Goal: Find specific page/section: Find specific page/section

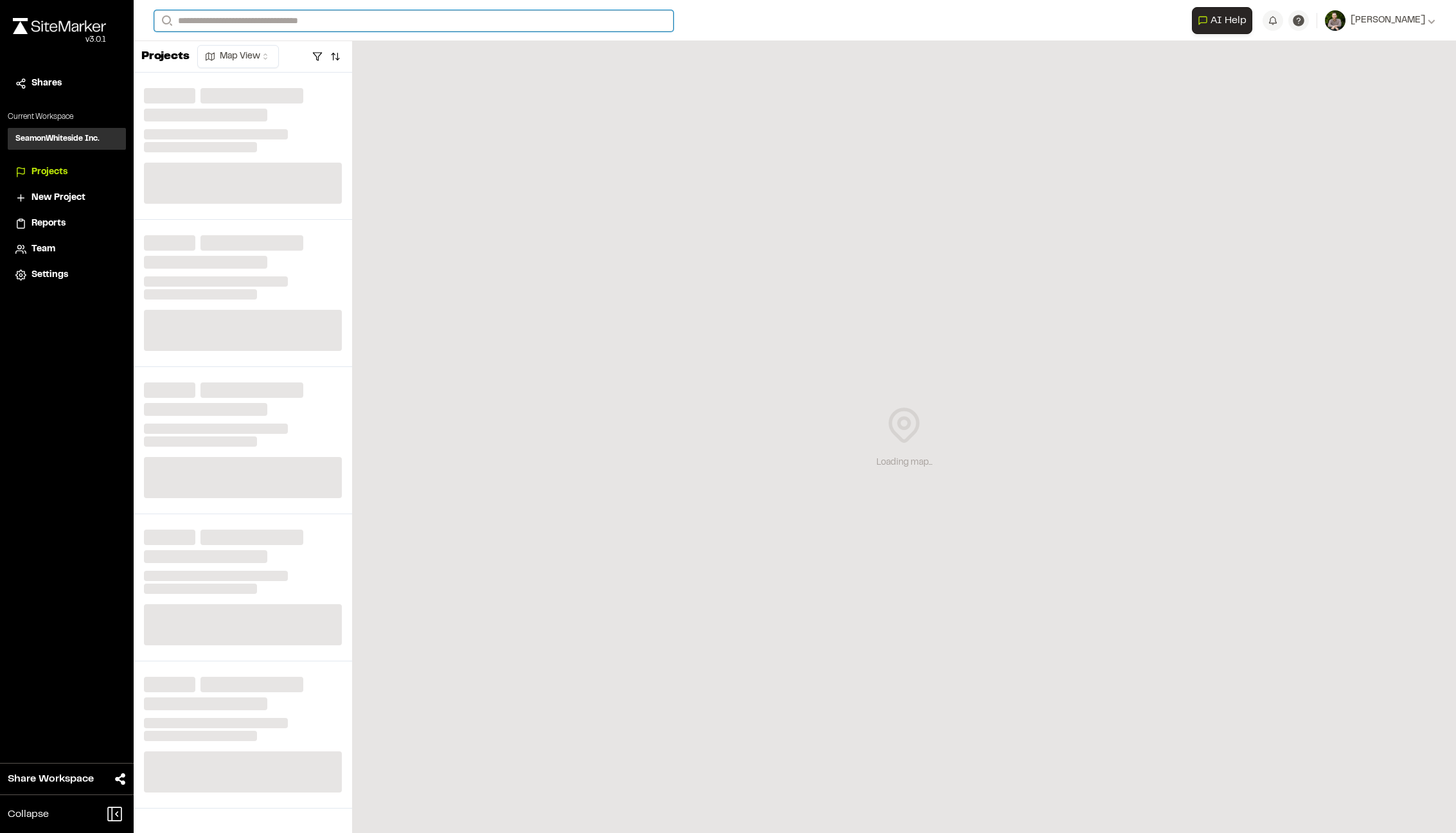
click at [259, 16] on input "Search" at bounding box center [414, 20] width 520 height 21
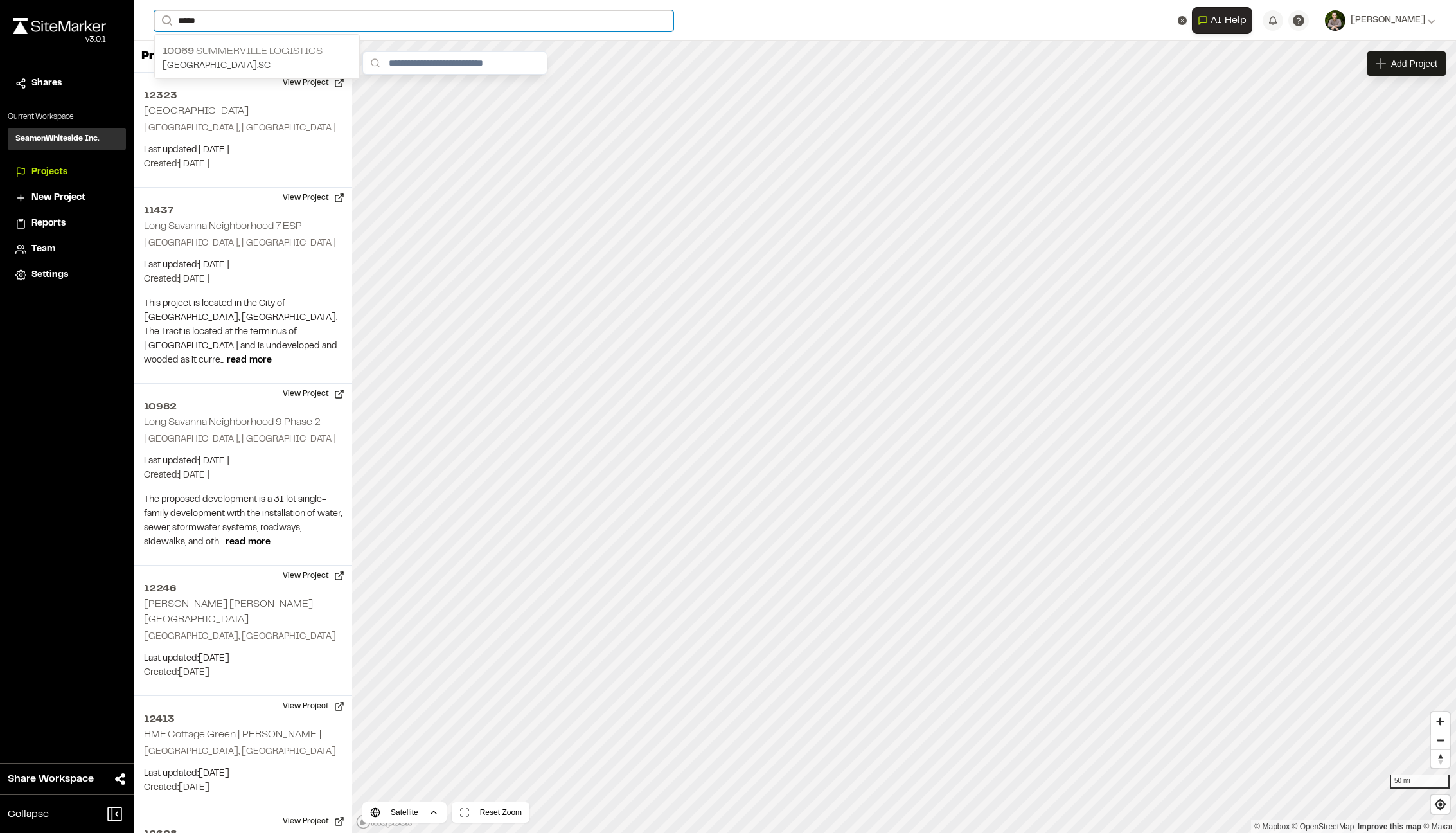
type input "*****"
click at [279, 48] on p "10069 Summerville Logistics" at bounding box center [257, 51] width 189 height 15
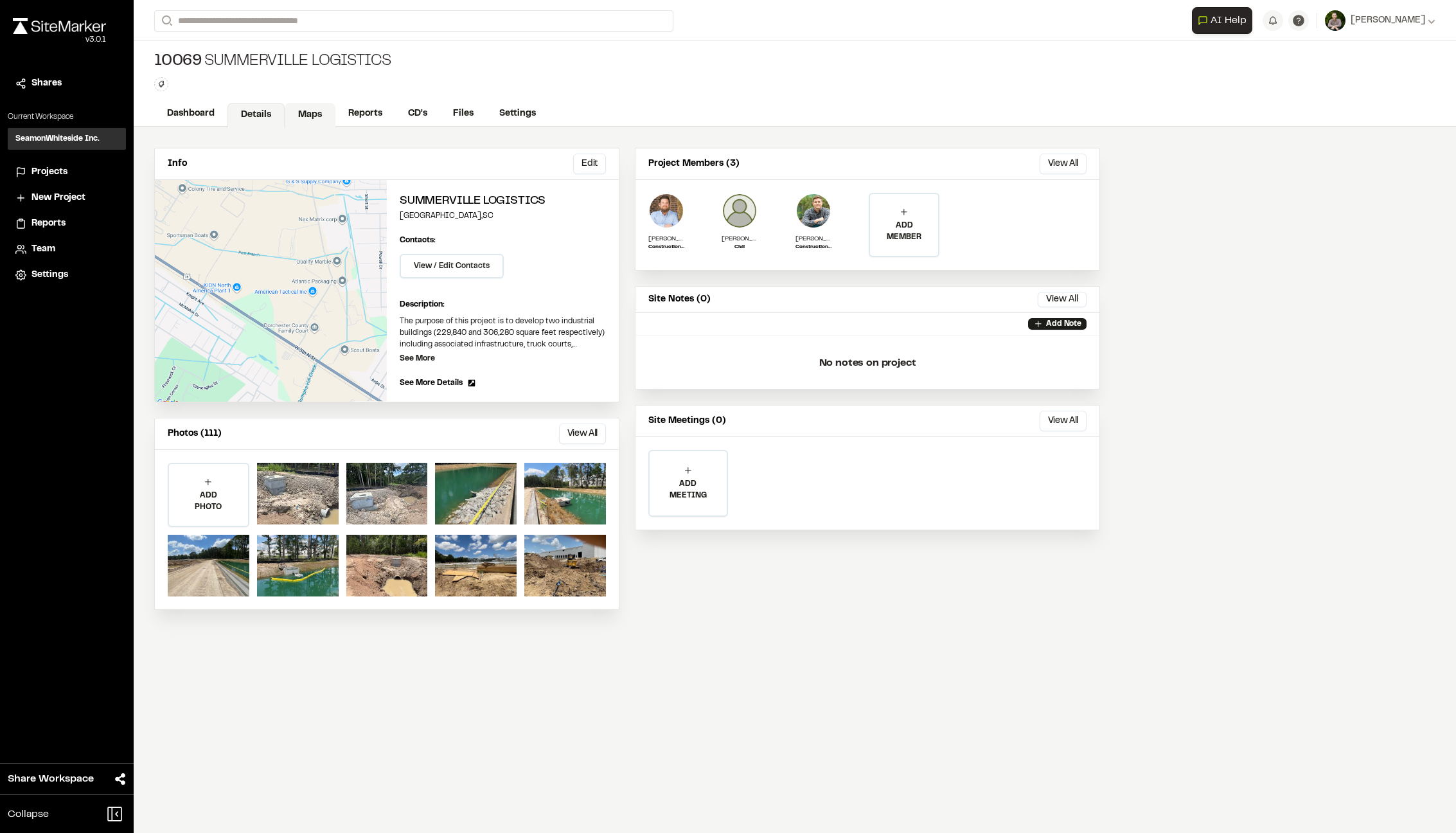
click at [326, 118] on link "Maps" at bounding box center [309, 114] width 51 height 24
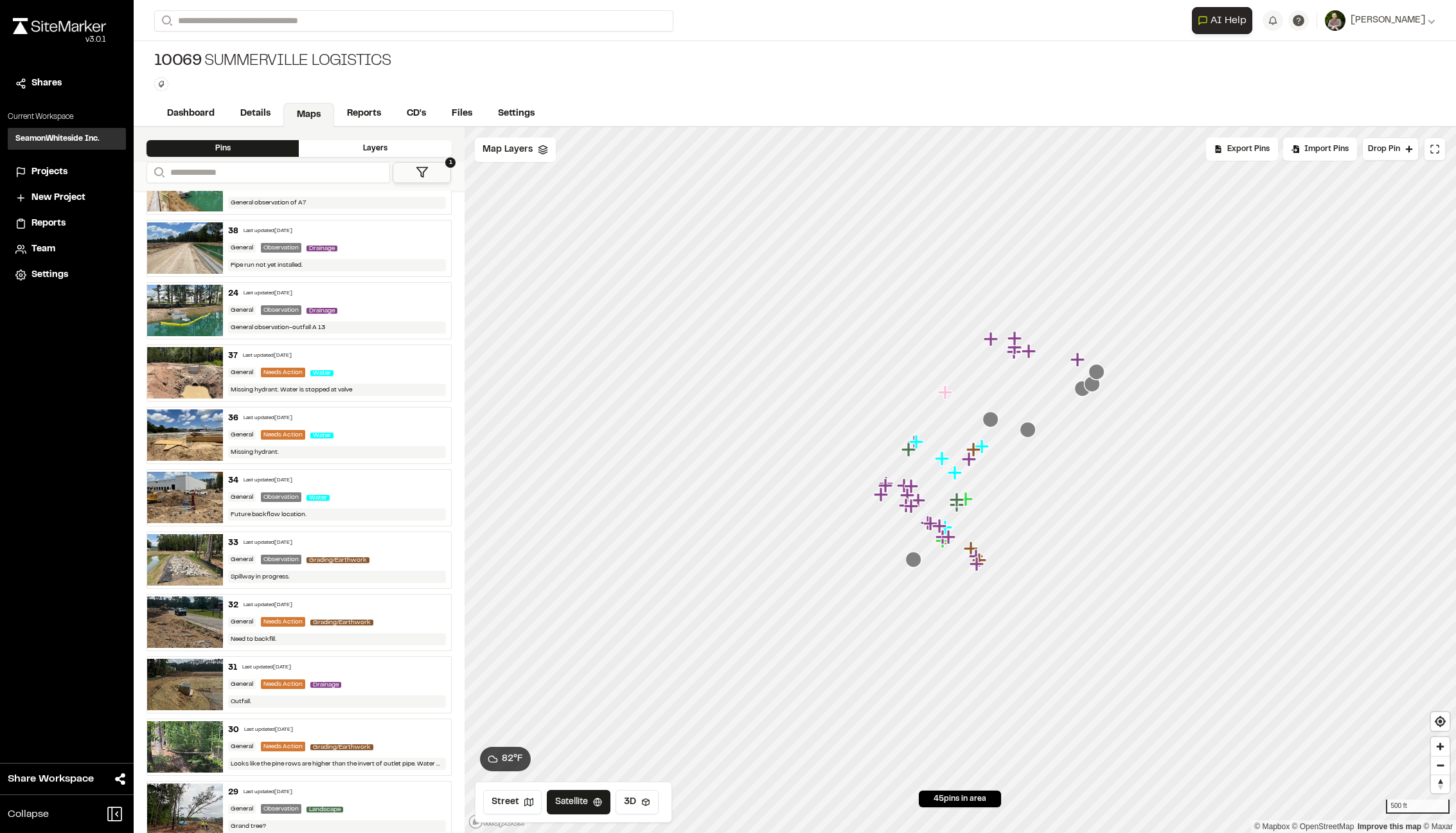
scroll to position [193, 0]
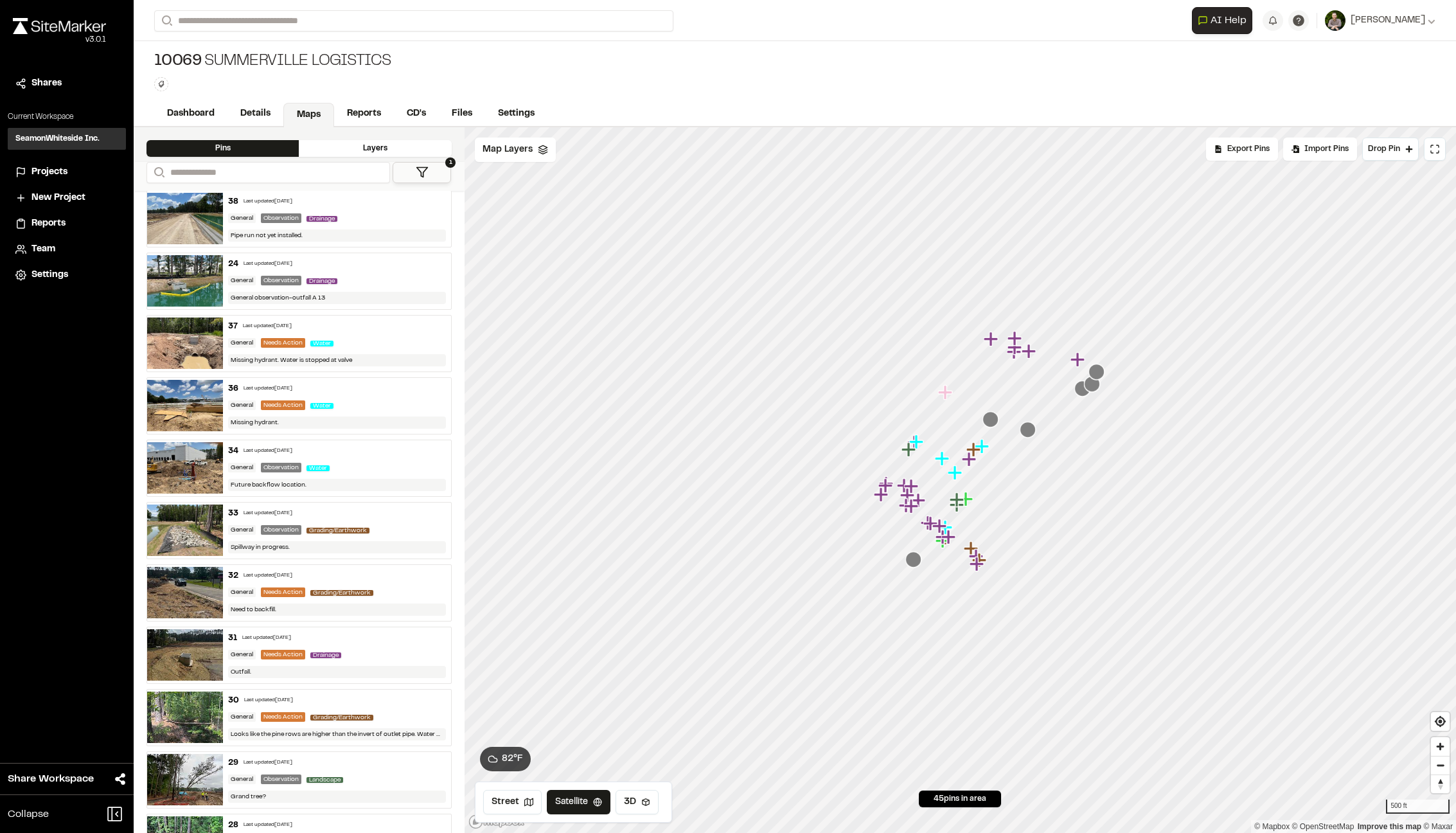
click at [194, 449] on img at bounding box center [184, 468] width 76 height 52
click at [361, 457] on div "34 Last updated [DATE] General Observation Water Future backflow location." at bounding box center [336, 468] width 228 height 56
click at [195, 114] on link "Dashboard" at bounding box center [191, 113] width 73 height 24
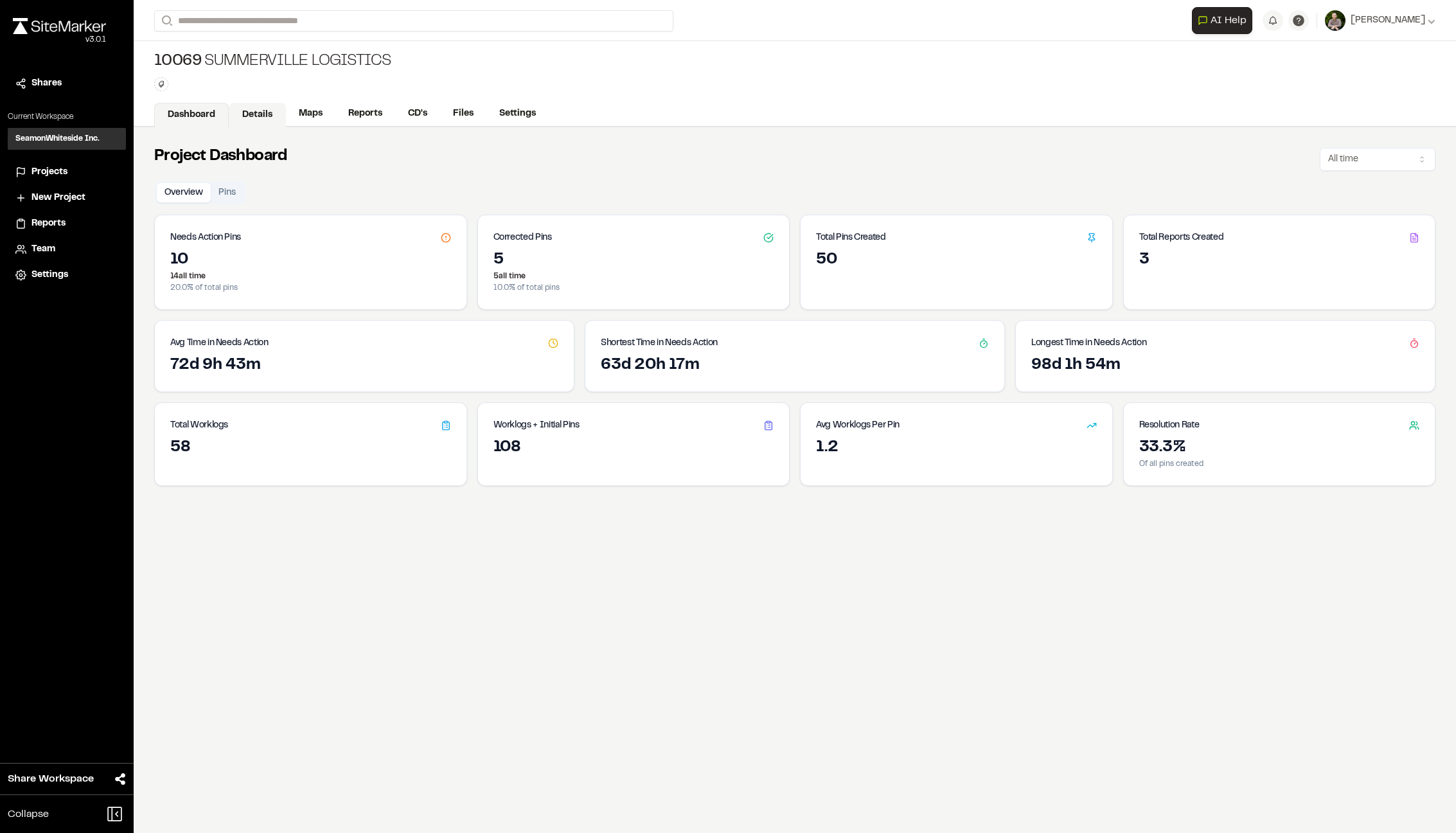
click at [252, 113] on link "Details" at bounding box center [257, 114] width 58 height 24
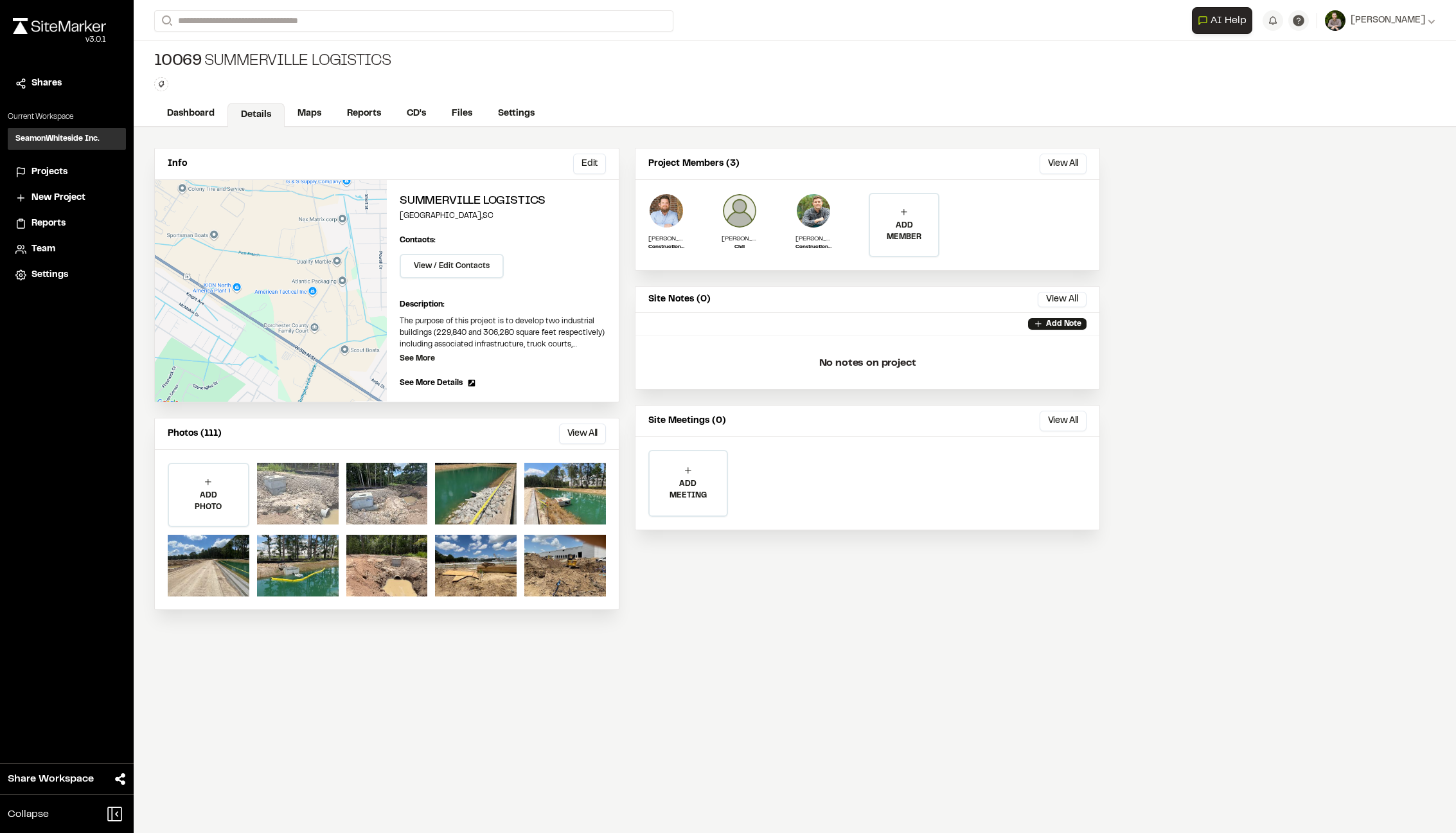
click at [323, 498] on div at bounding box center [298, 494] width 82 height 62
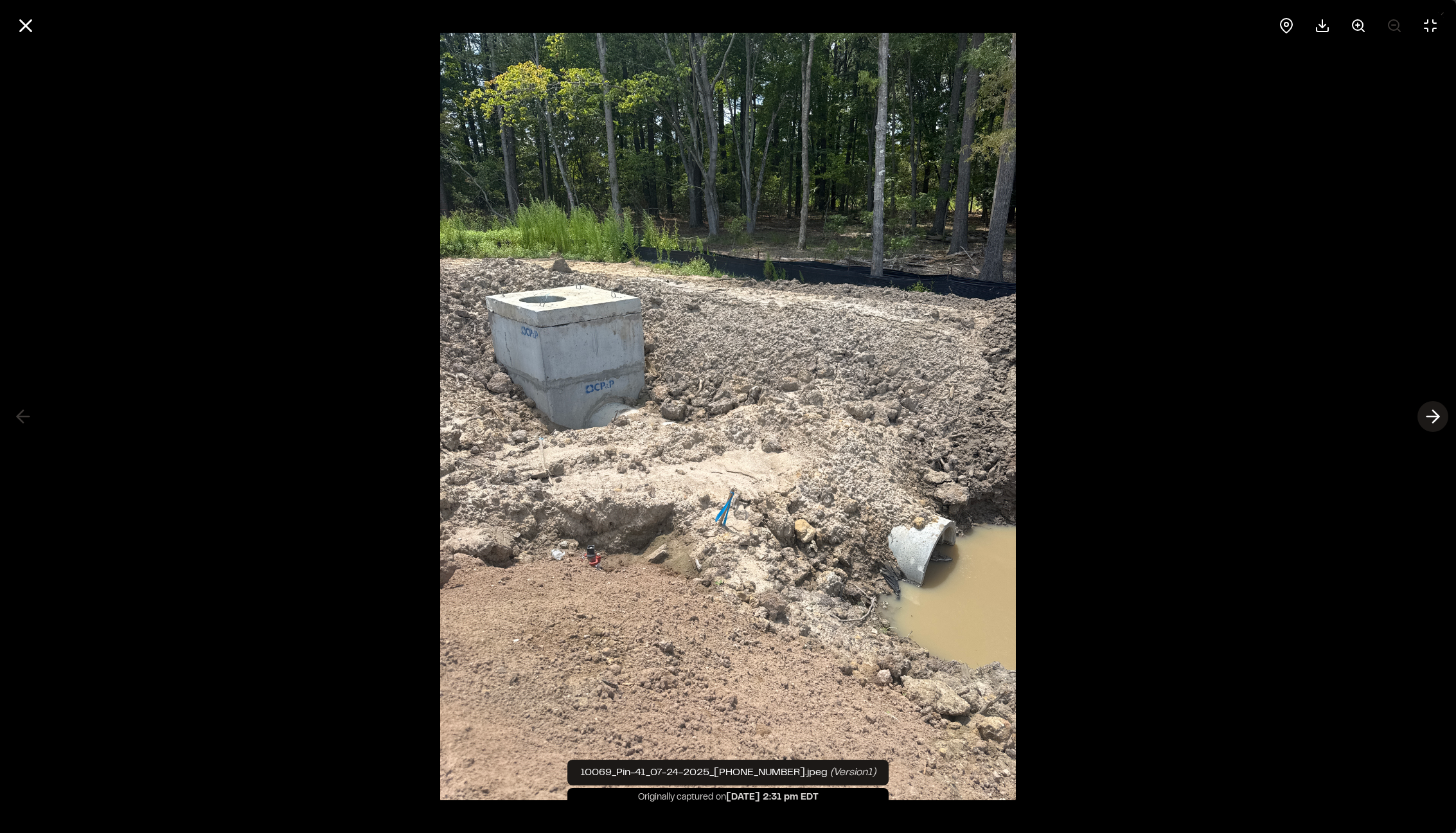
click at [1436, 416] on line at bounding box center [1433, 416] width 13 height 0
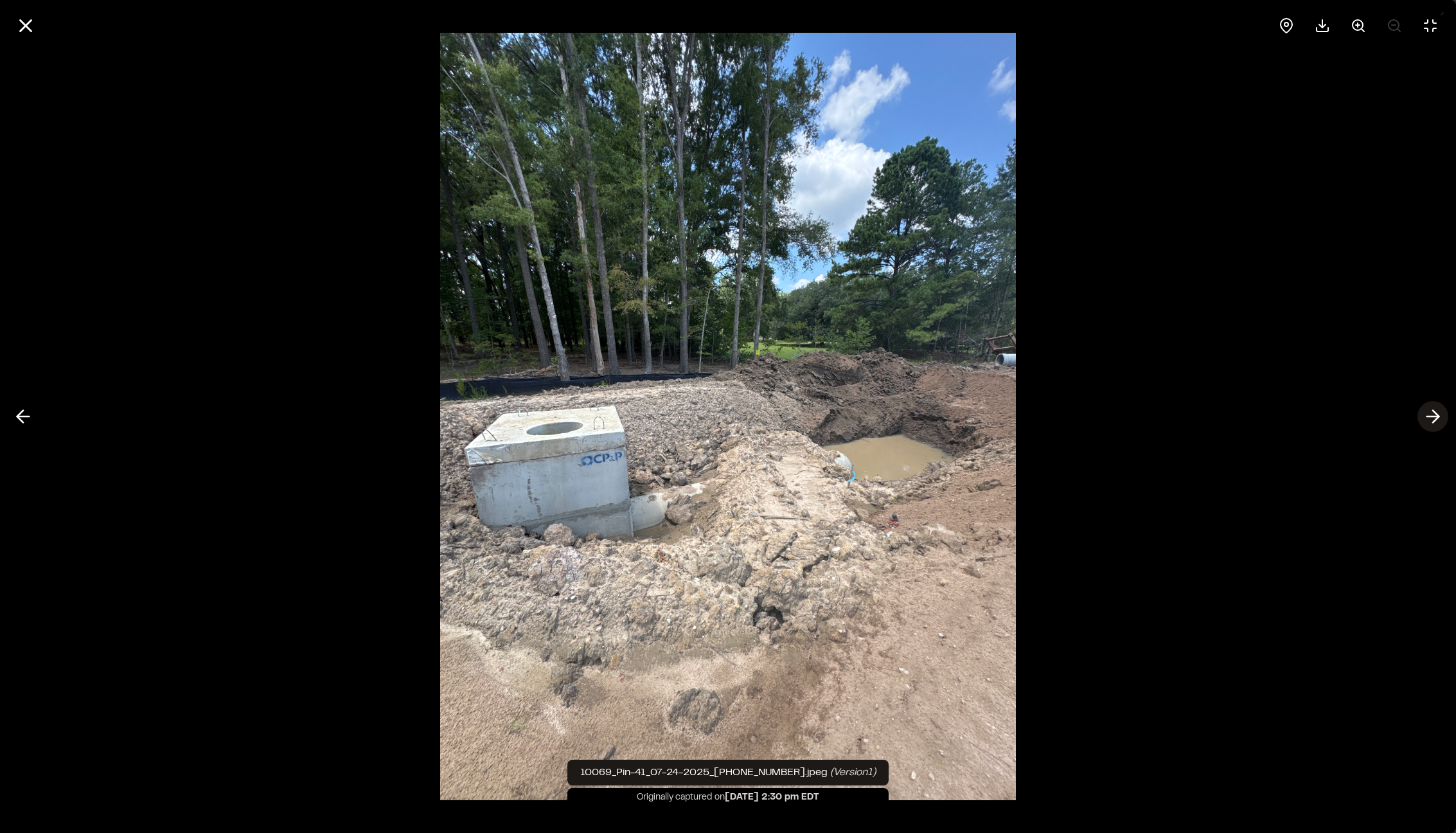
click at [1436, 416] on line at bounding box center [1433, 416] width 13 height 0
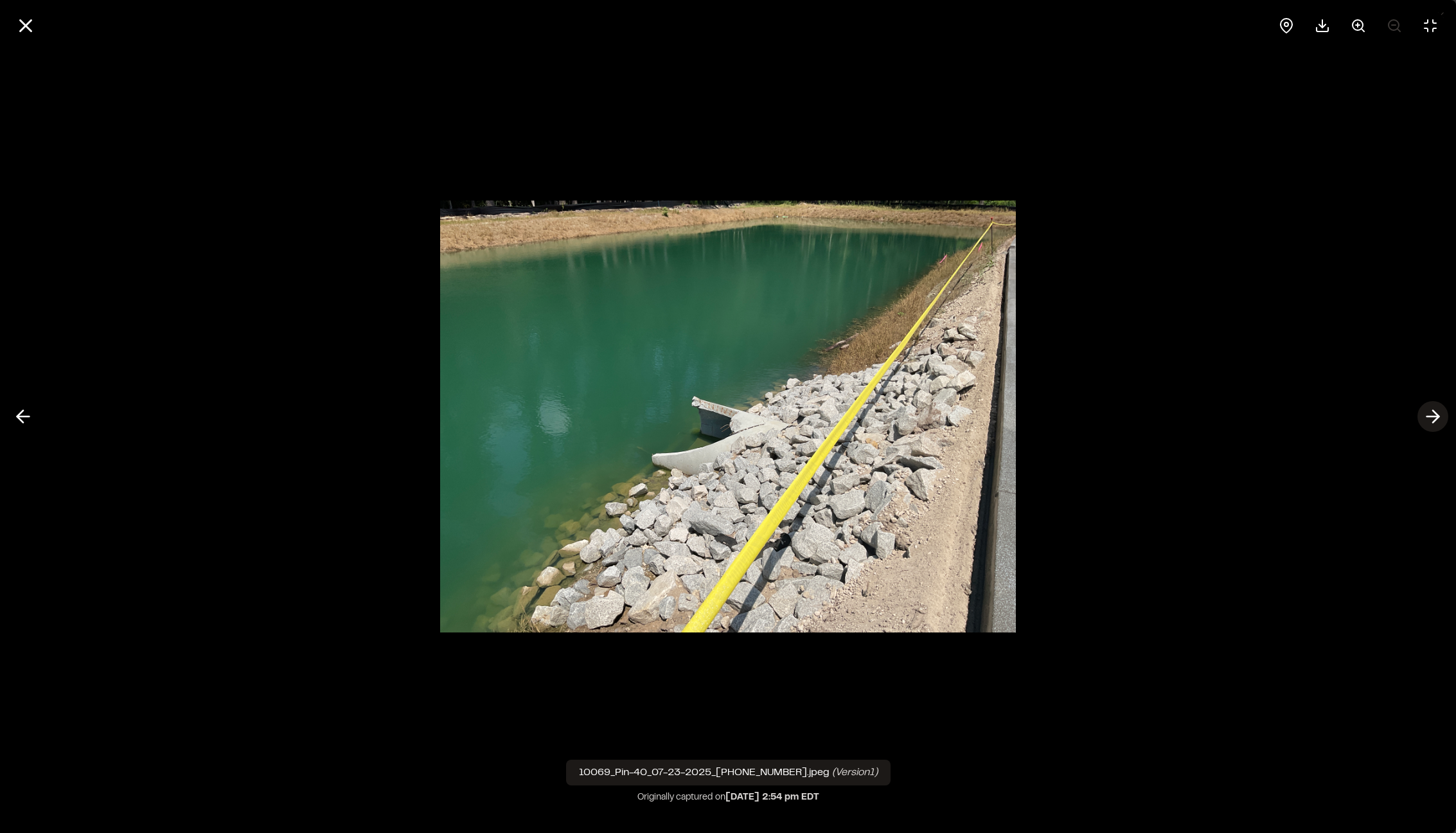
click at [1436, 416] on line at bounding box center [1433, 416] width 13 height 0
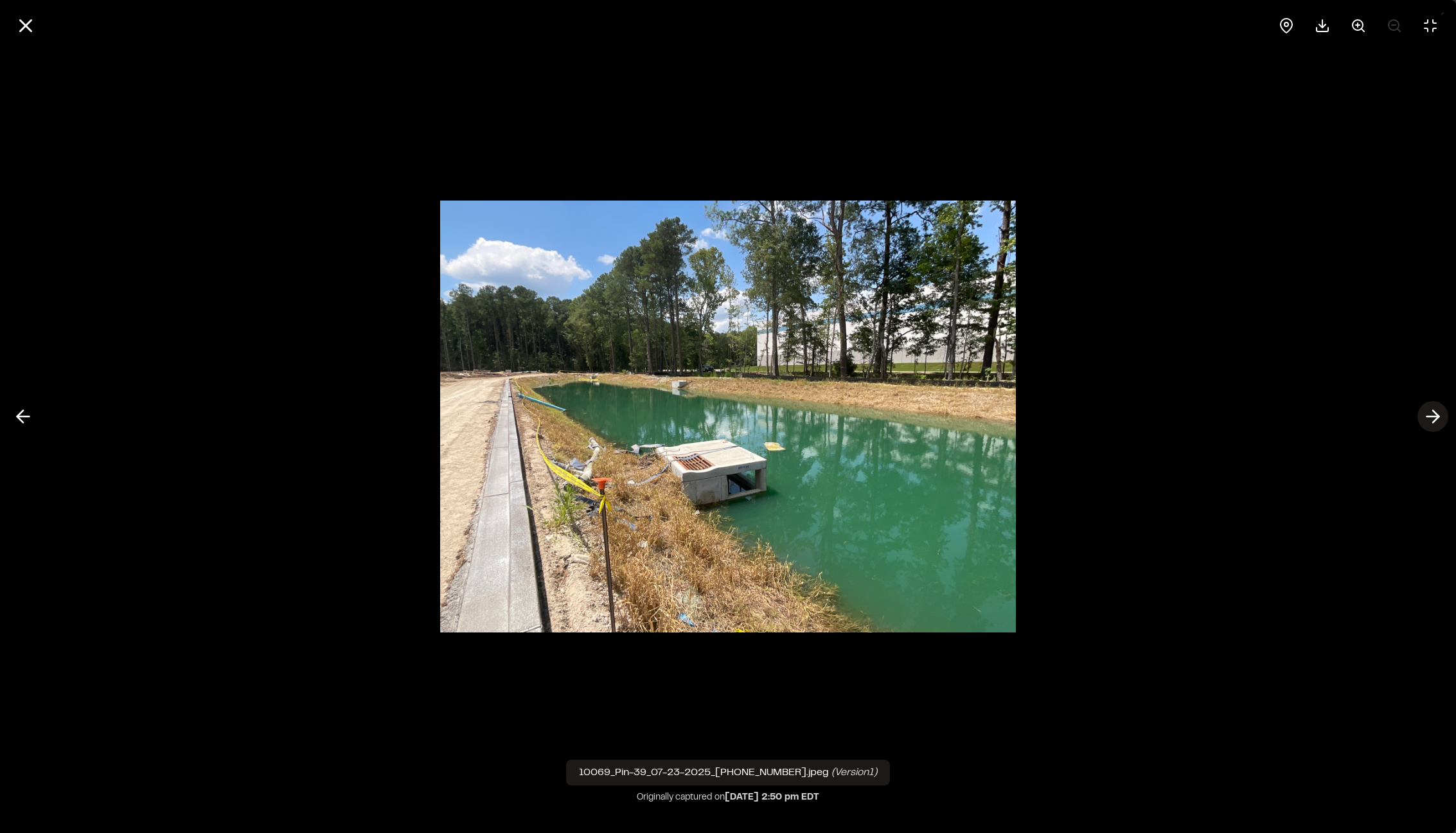
click at [1436, 416] on line at bounding box center [1433, 416] width 13 height 0
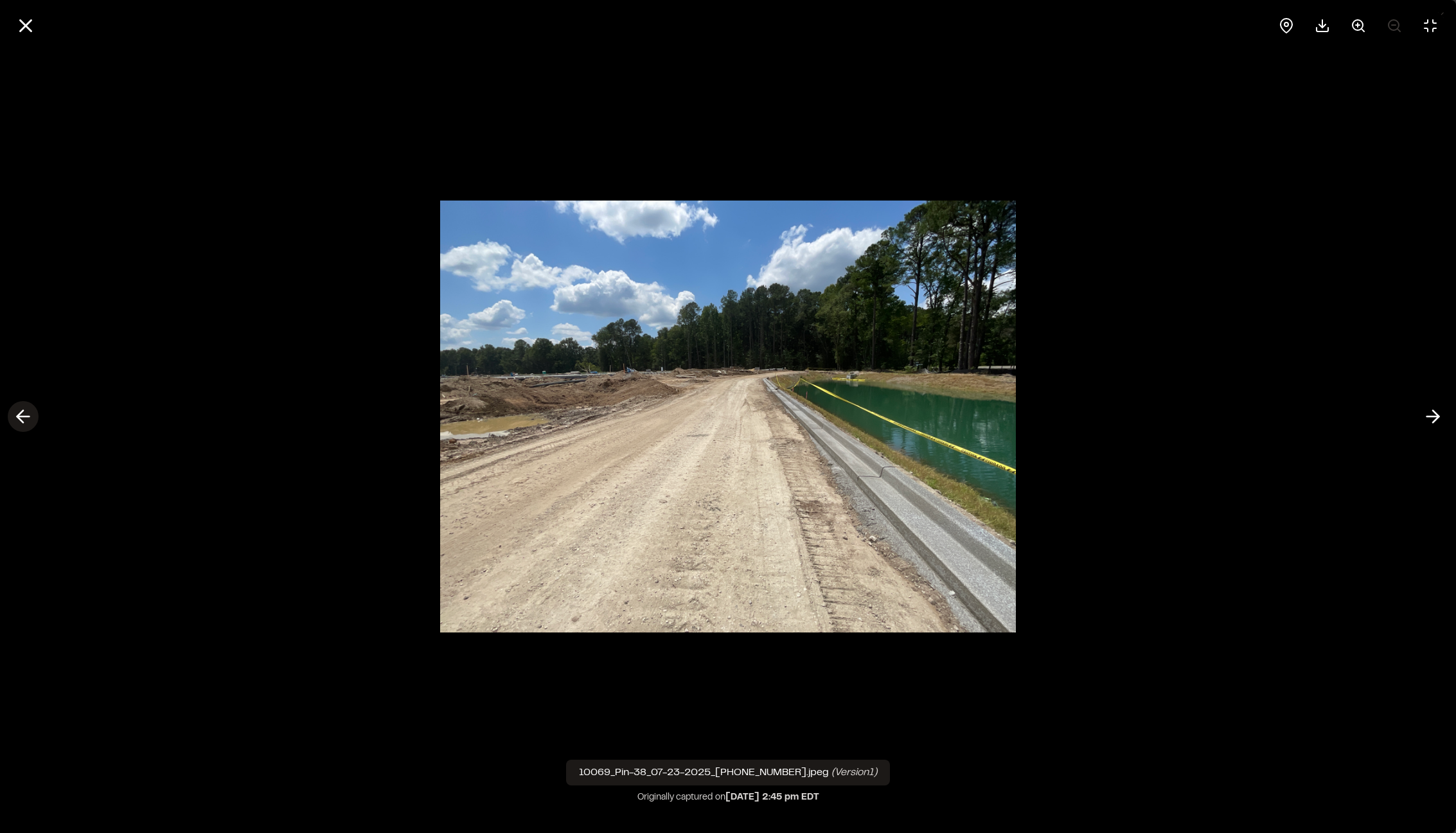
click at [25, 421] on icon at bounding box center [23, 416] width 21 height 22
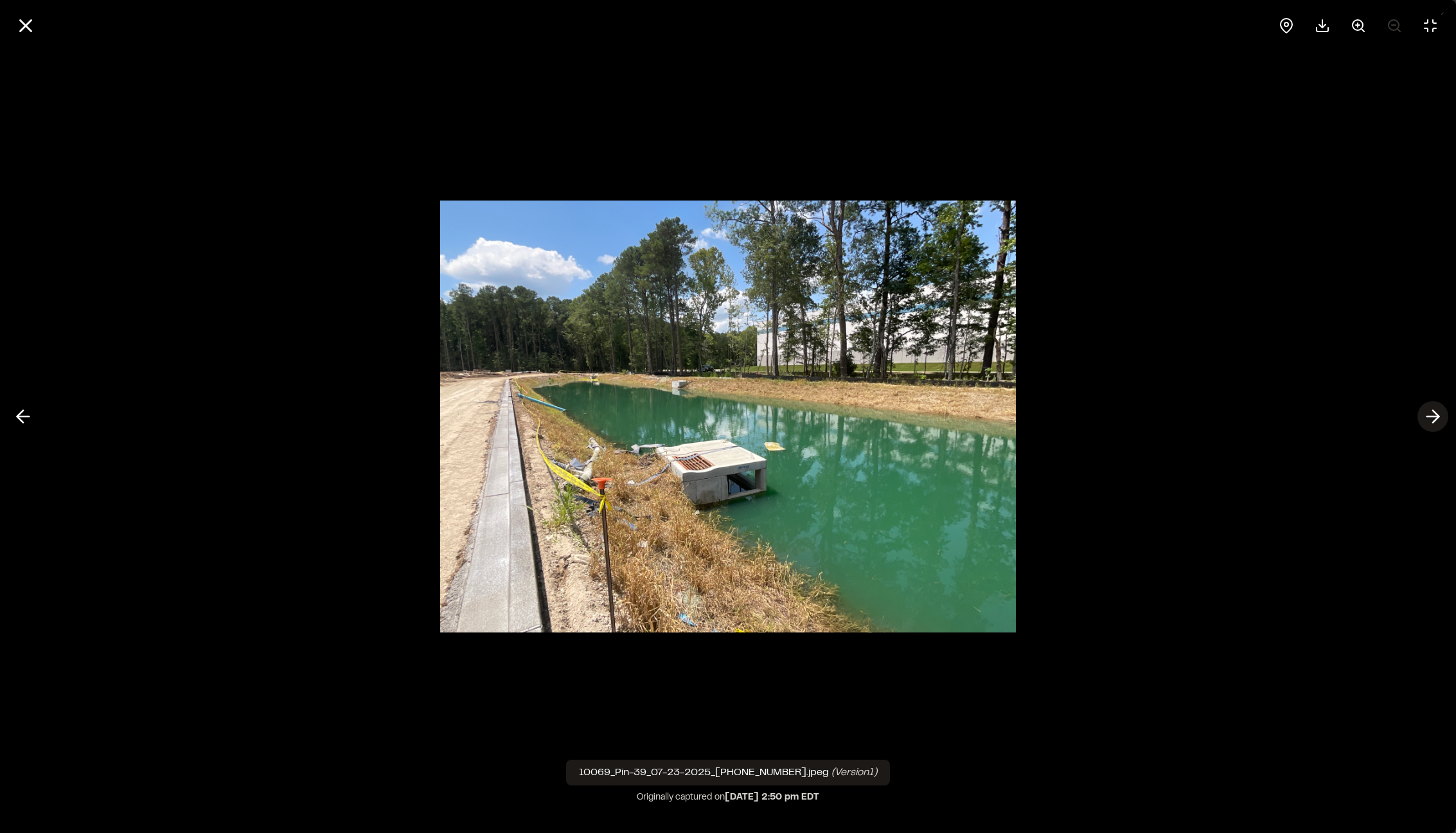
click at [1428, 407] on icon at bounding box center [1433, 416] width 21 height 22
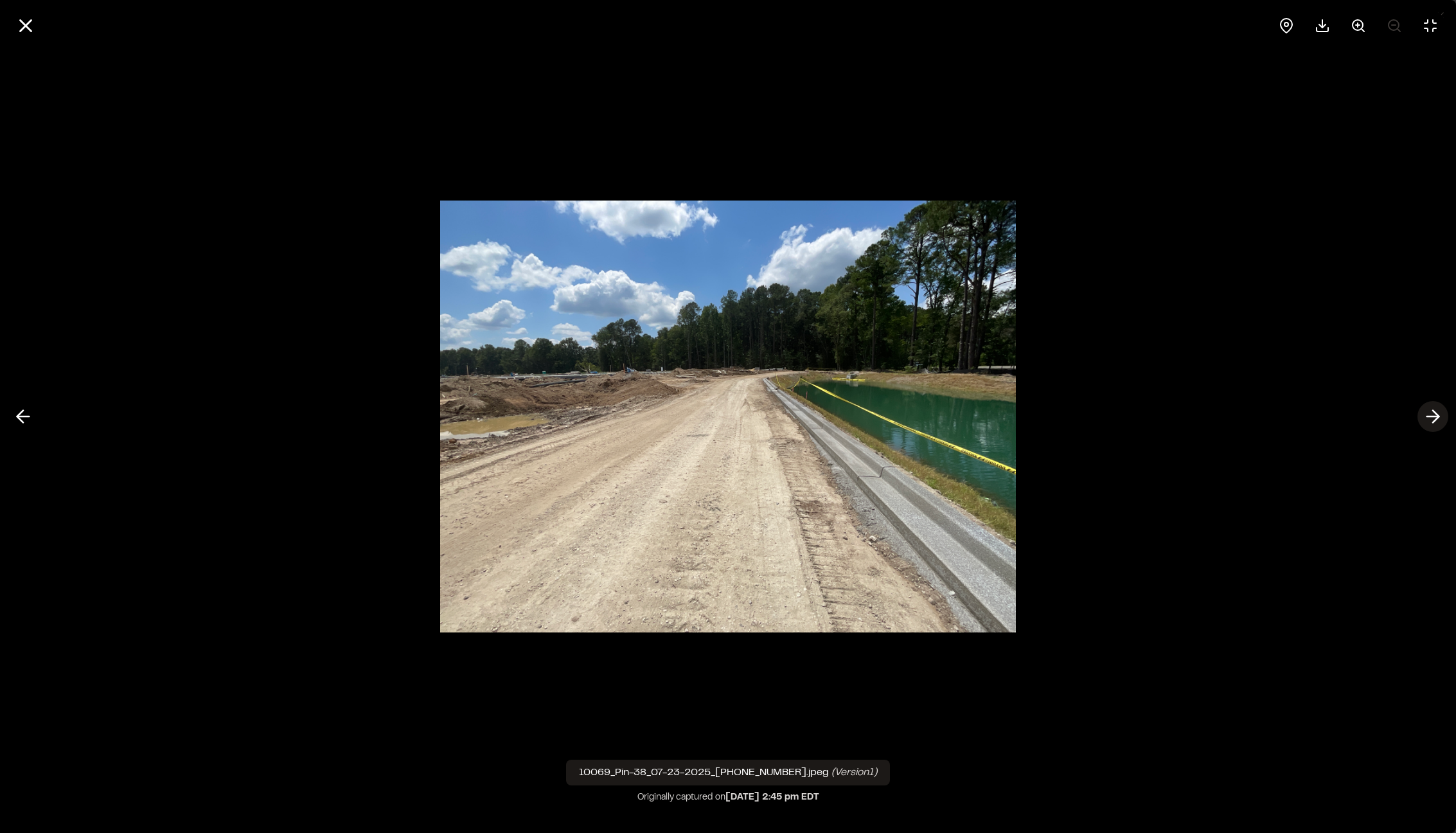
click at [1428, 407] on icon at bounding box center [1433, 416] width 21 height 22
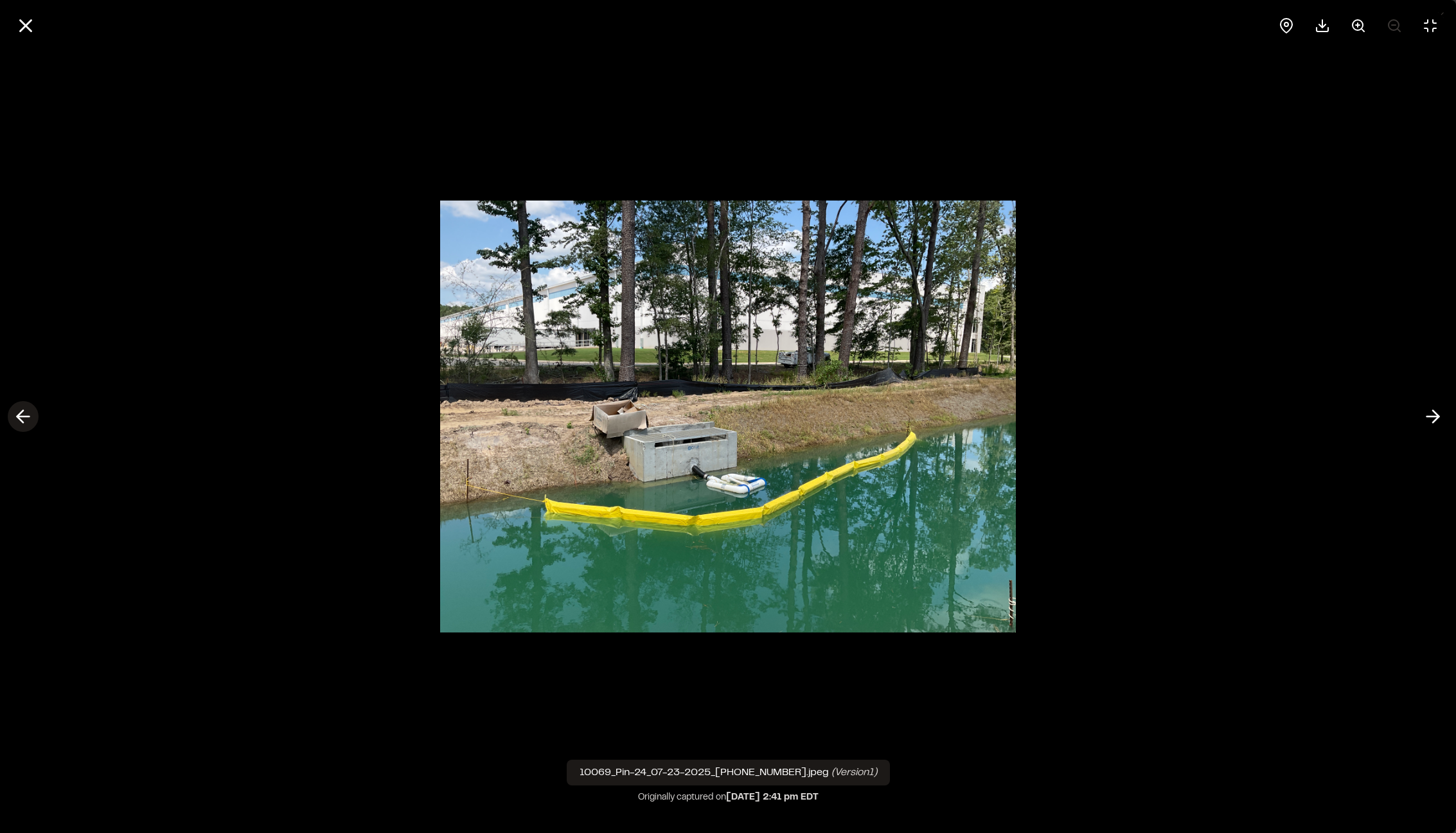
click at [8, 415] on button at bounding box center [23, 416] width 31 height 31
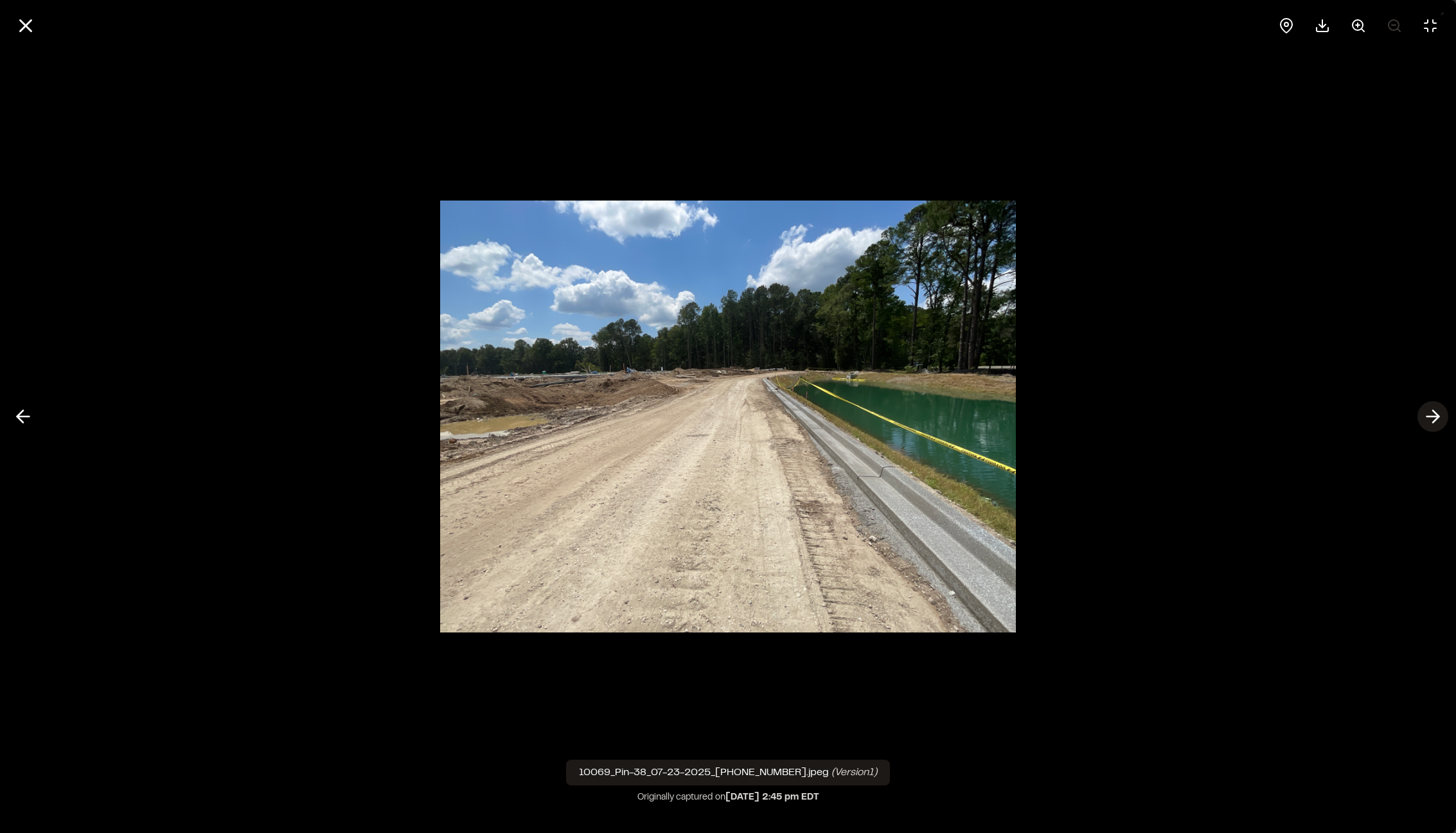
click at [1439, 414] on icon at bounding box center [1433, 416] width 21 height 22
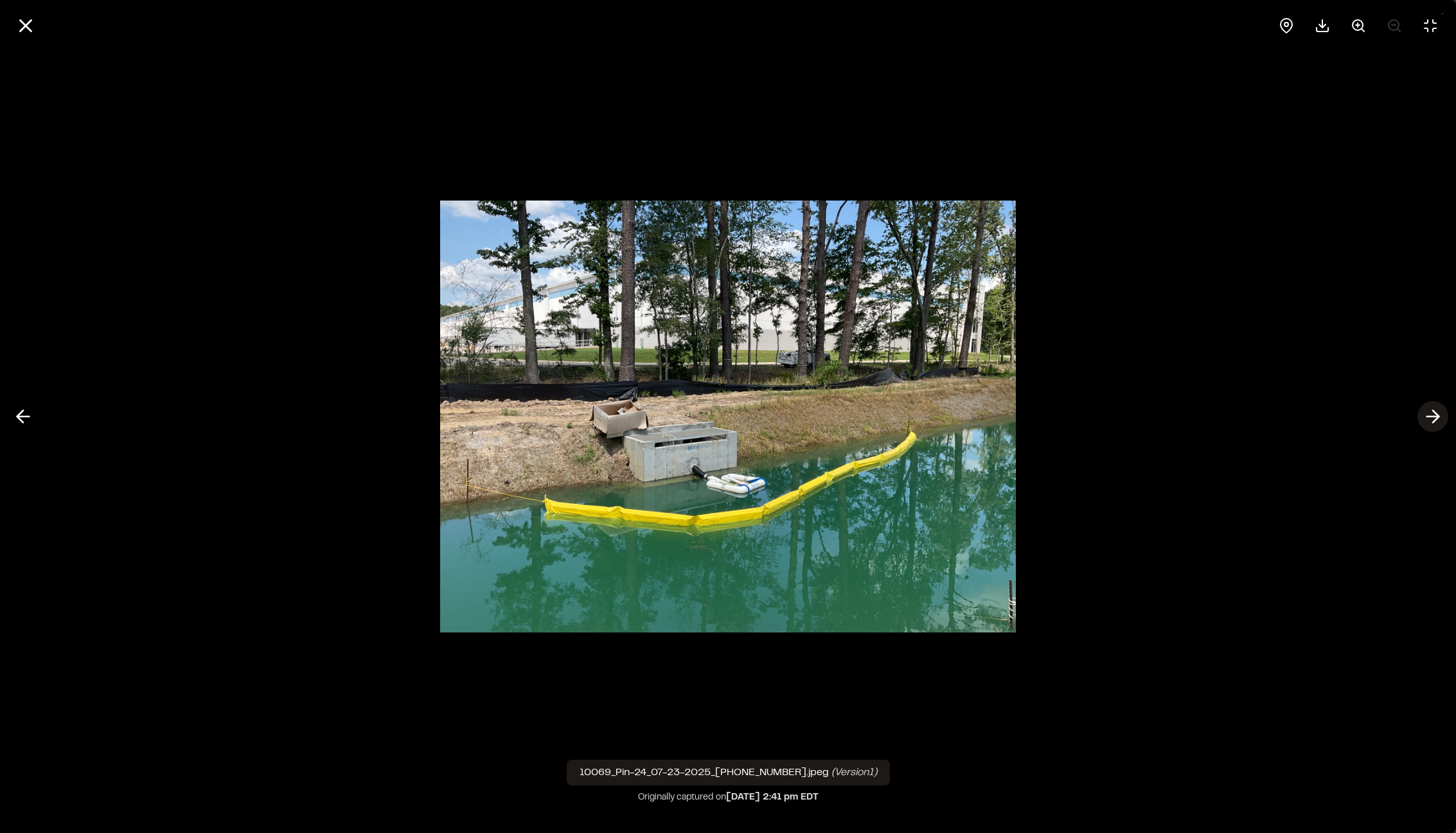
click at [1438, 414] on icon at bounding box center [1433, 416] width 21 height 22
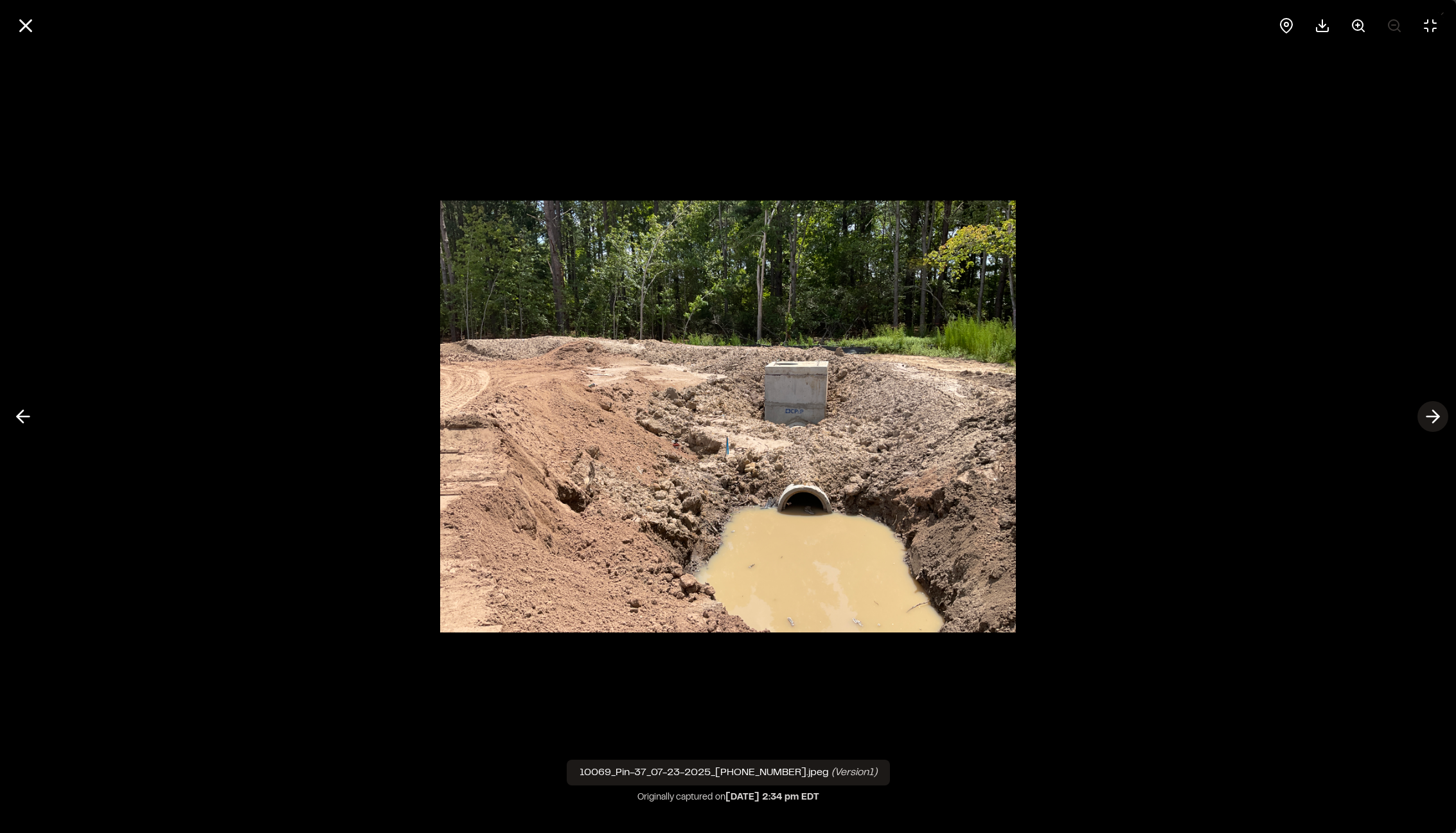
click at [1438, 414] on icon at bounding box center [1433, 416] width 21 height 22
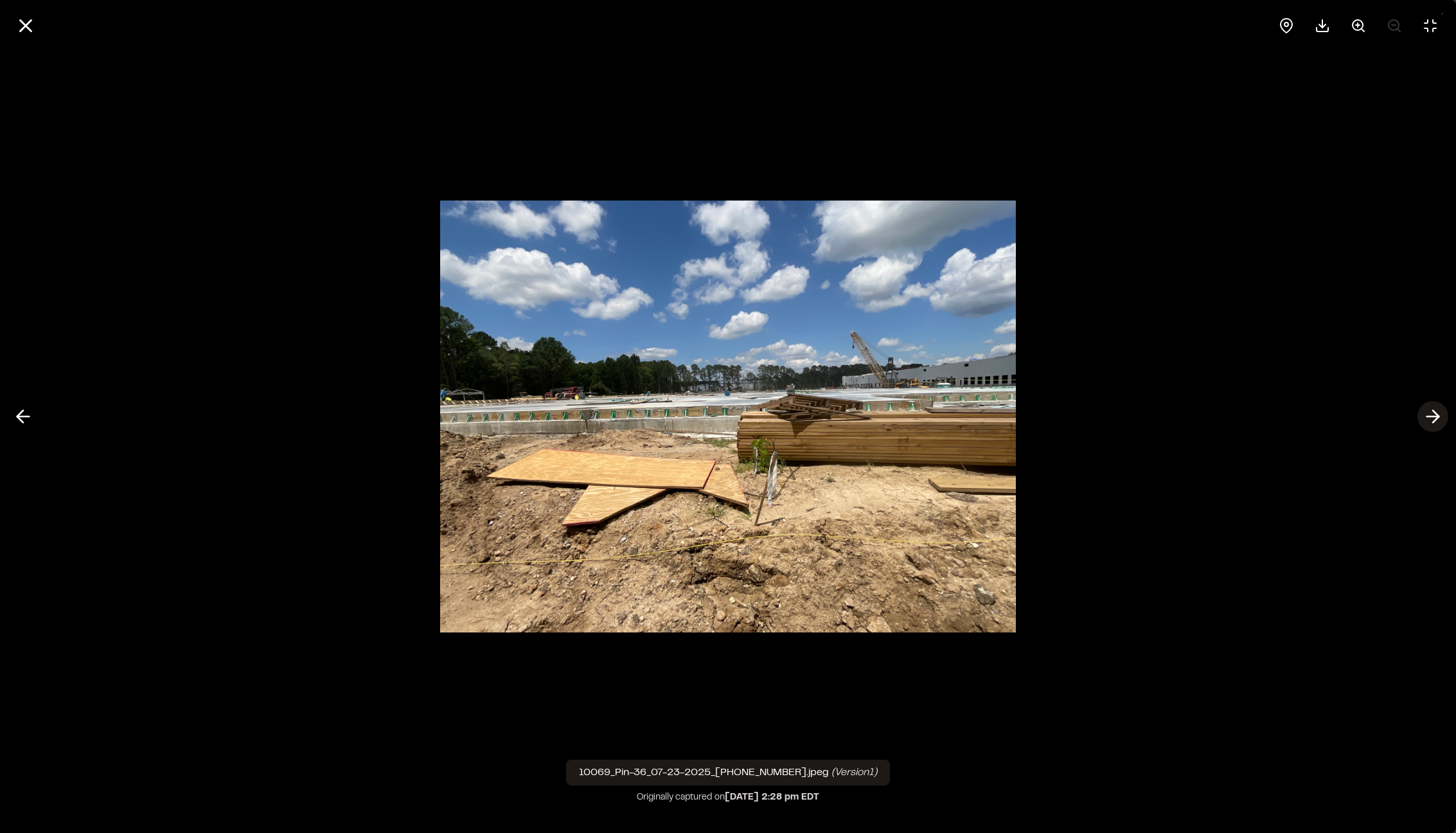
click at [1438, 414] on icon at bounding box center [1433, 416] width 21 height 22
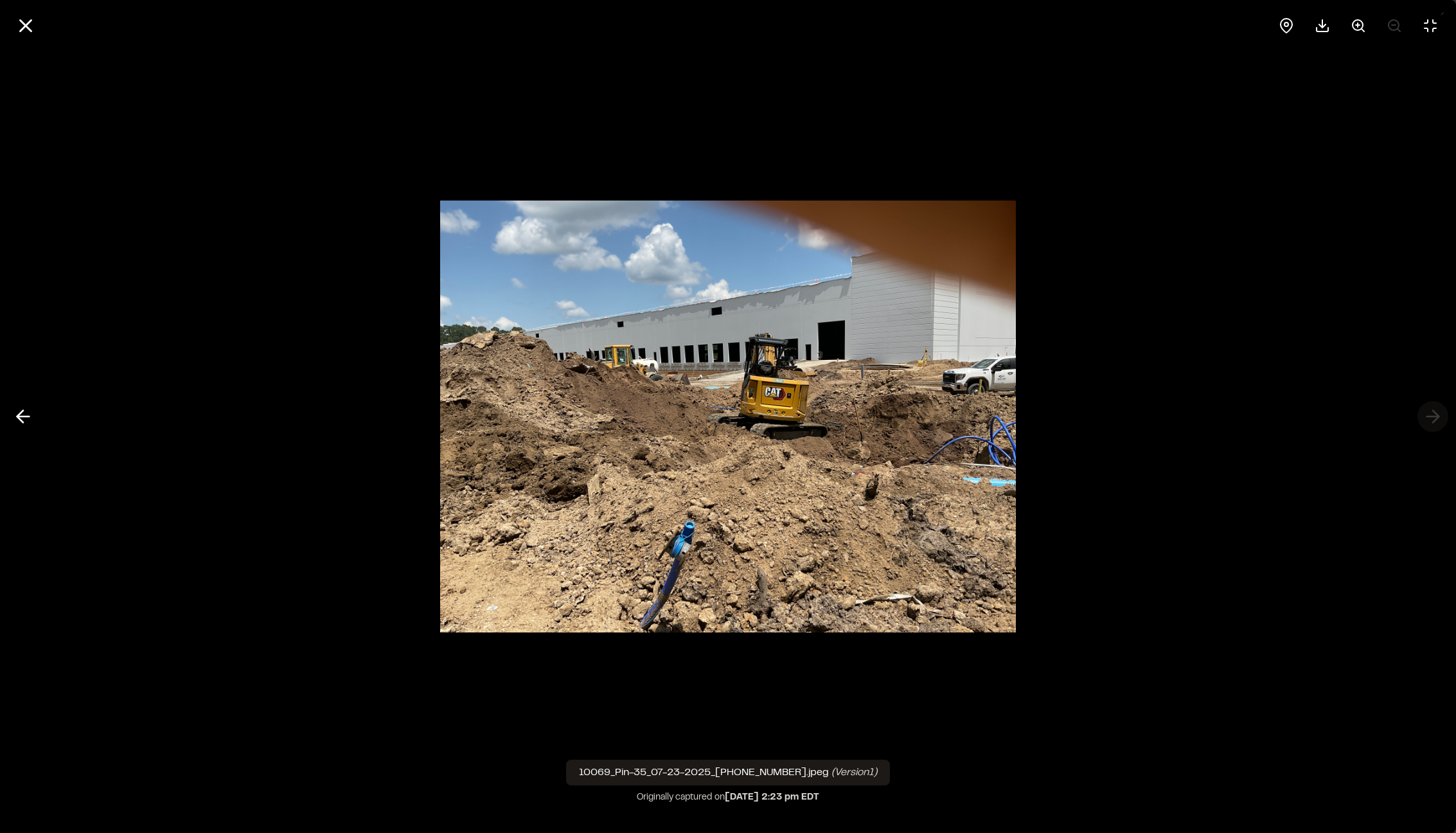
click at [1438, 414] on div at bounding box center [728, 416] width 1456 height 833
drag, startPoint x: 1335, startPoint y: 439, endPoint x: 1308, endPoint y: 424, distance: 30.9
click at [1336, 439] on div at bounding box center [728, 416] width 1456 height 833
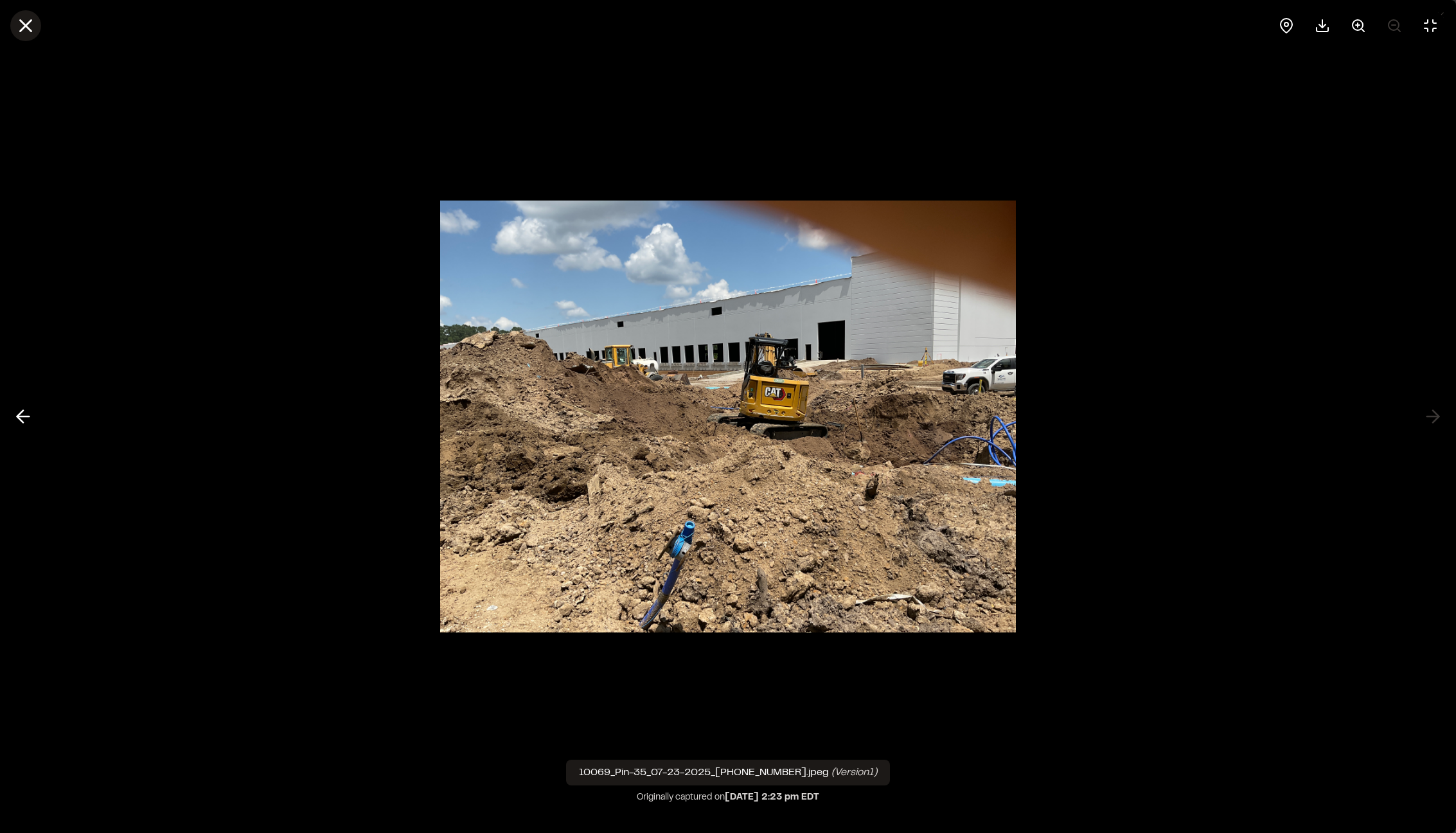
click at [36, 31] on icon at bounding box center [26, 26] width 22 height 22
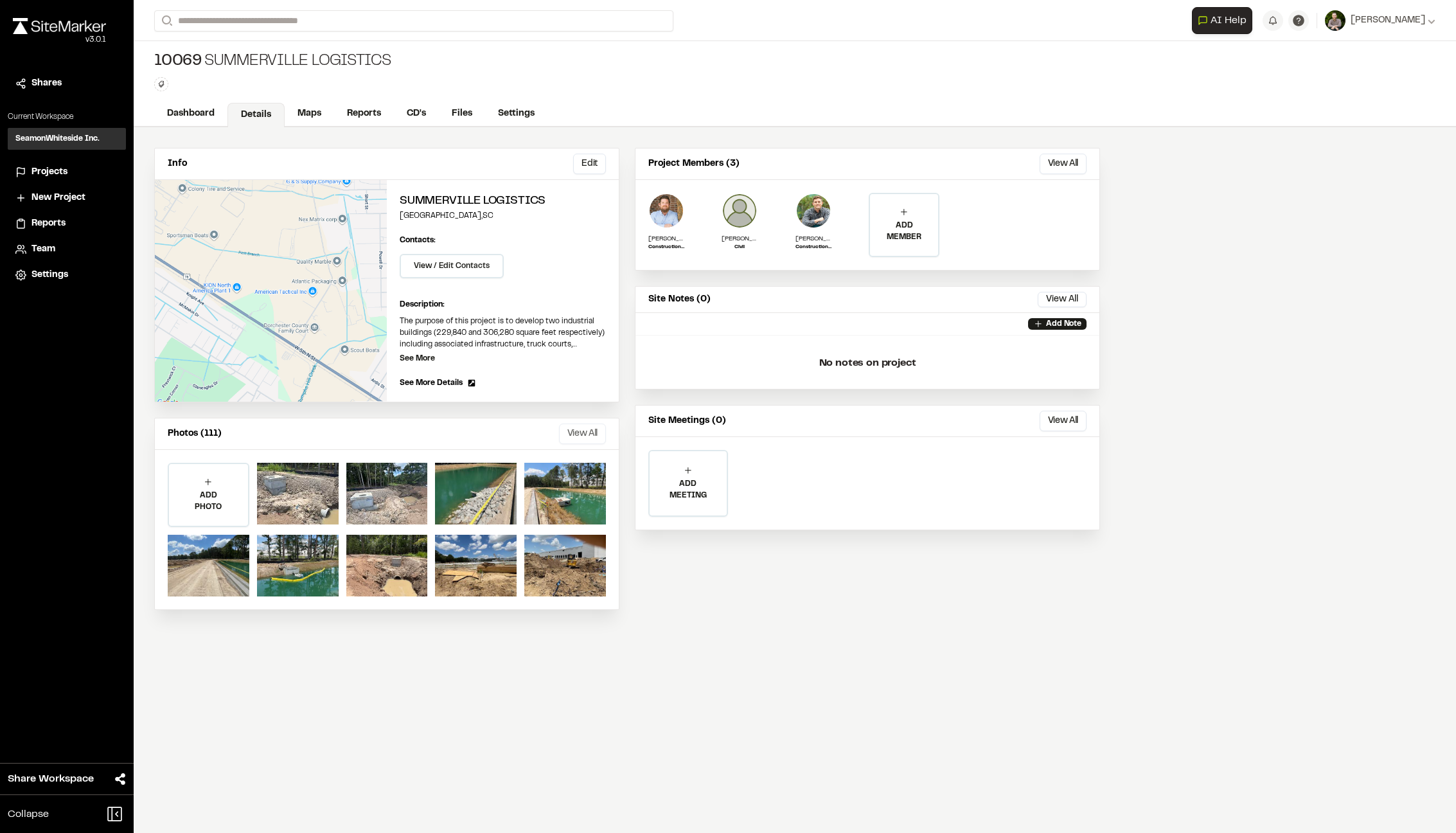
click at [579, 439] on button "View All" at bounding box center [582, 434] width 47 height 21
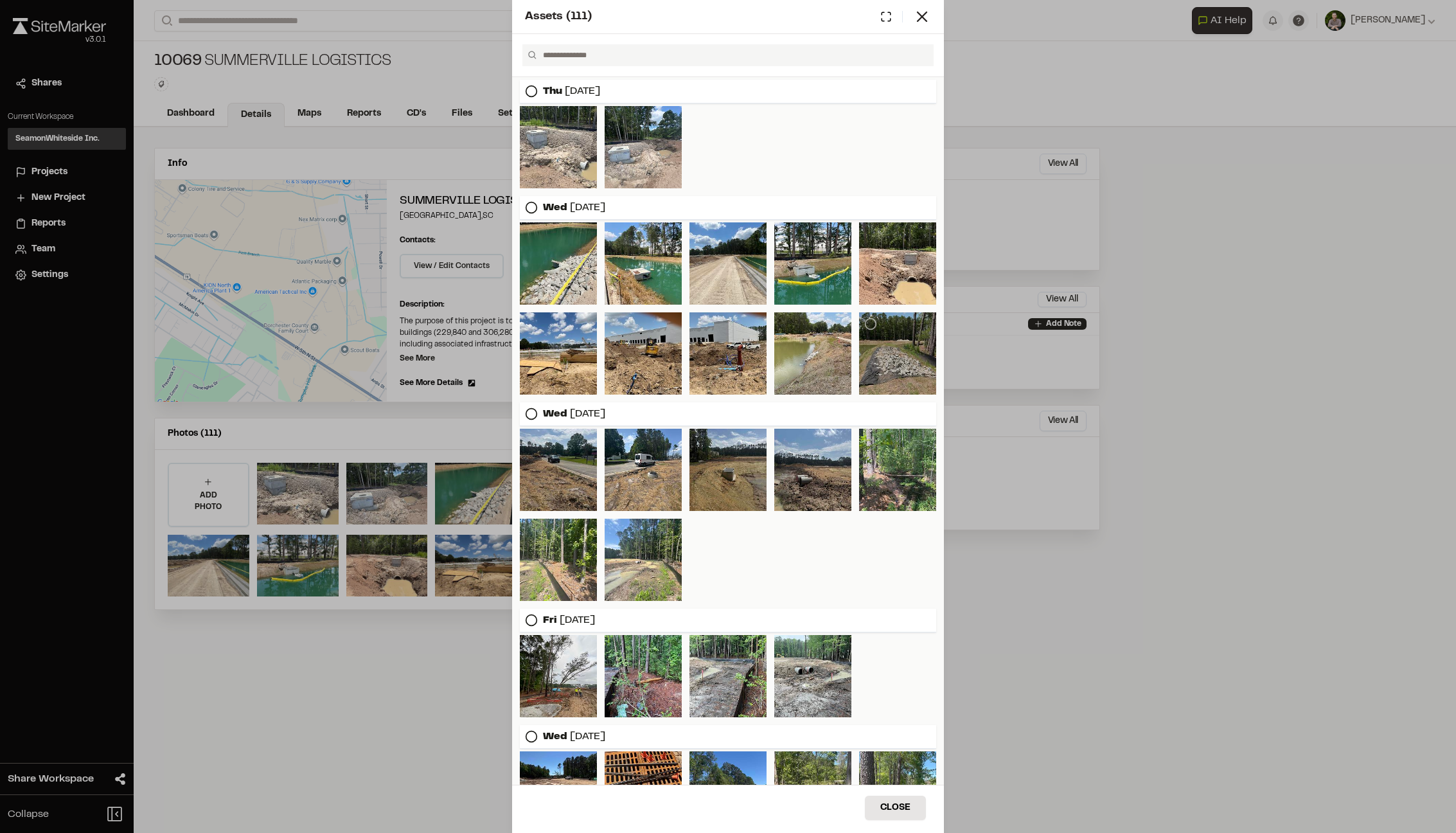
click at [883, 335] on div at bounding box center [897, 354] width 77 height 83
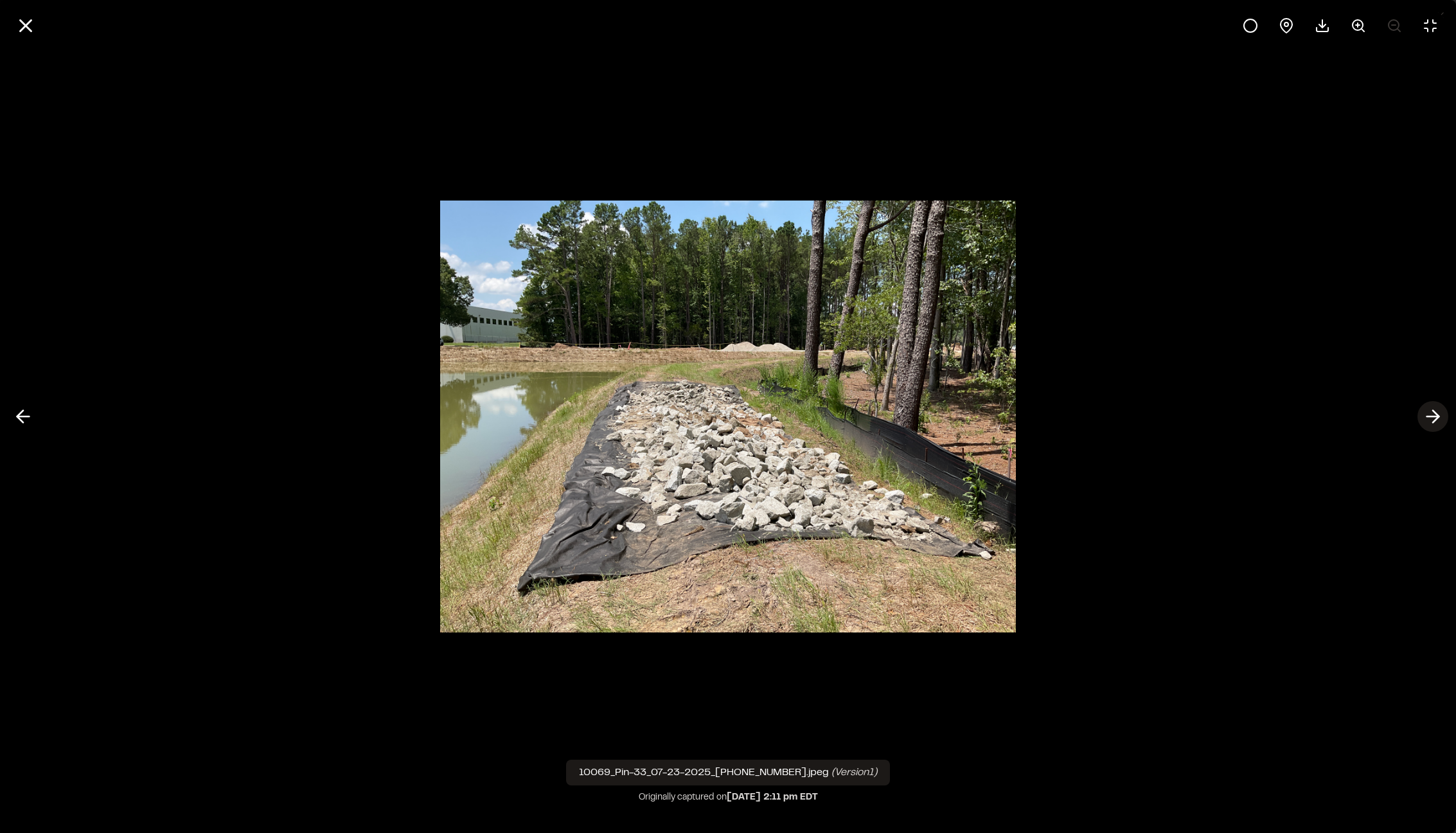
click at [1424, 414] on icon at bounding box center [1433, 416] width 21 height 22
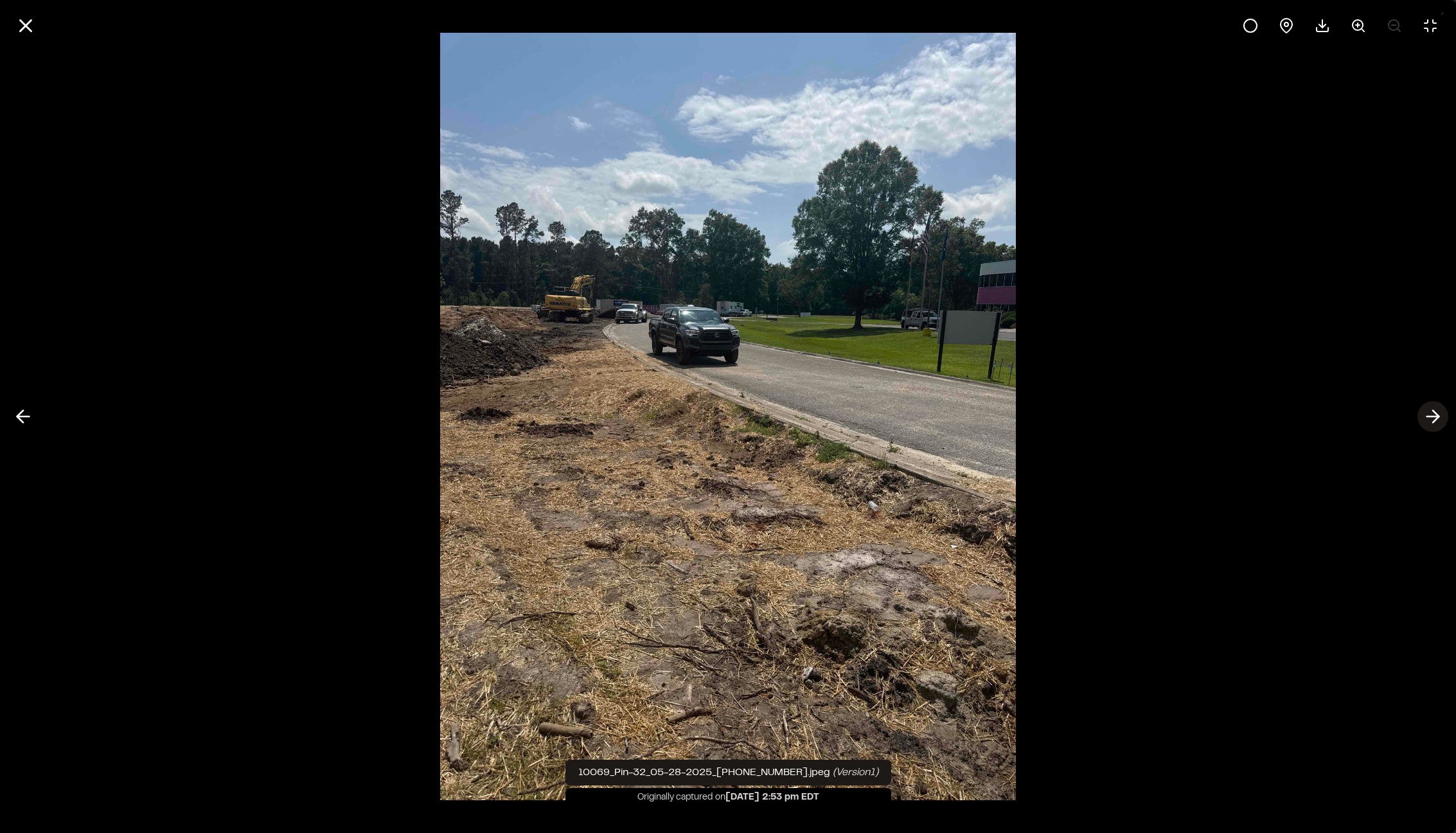
click at [1424, 414] on icon at bounding box center [1433, 416] width 21 height 22
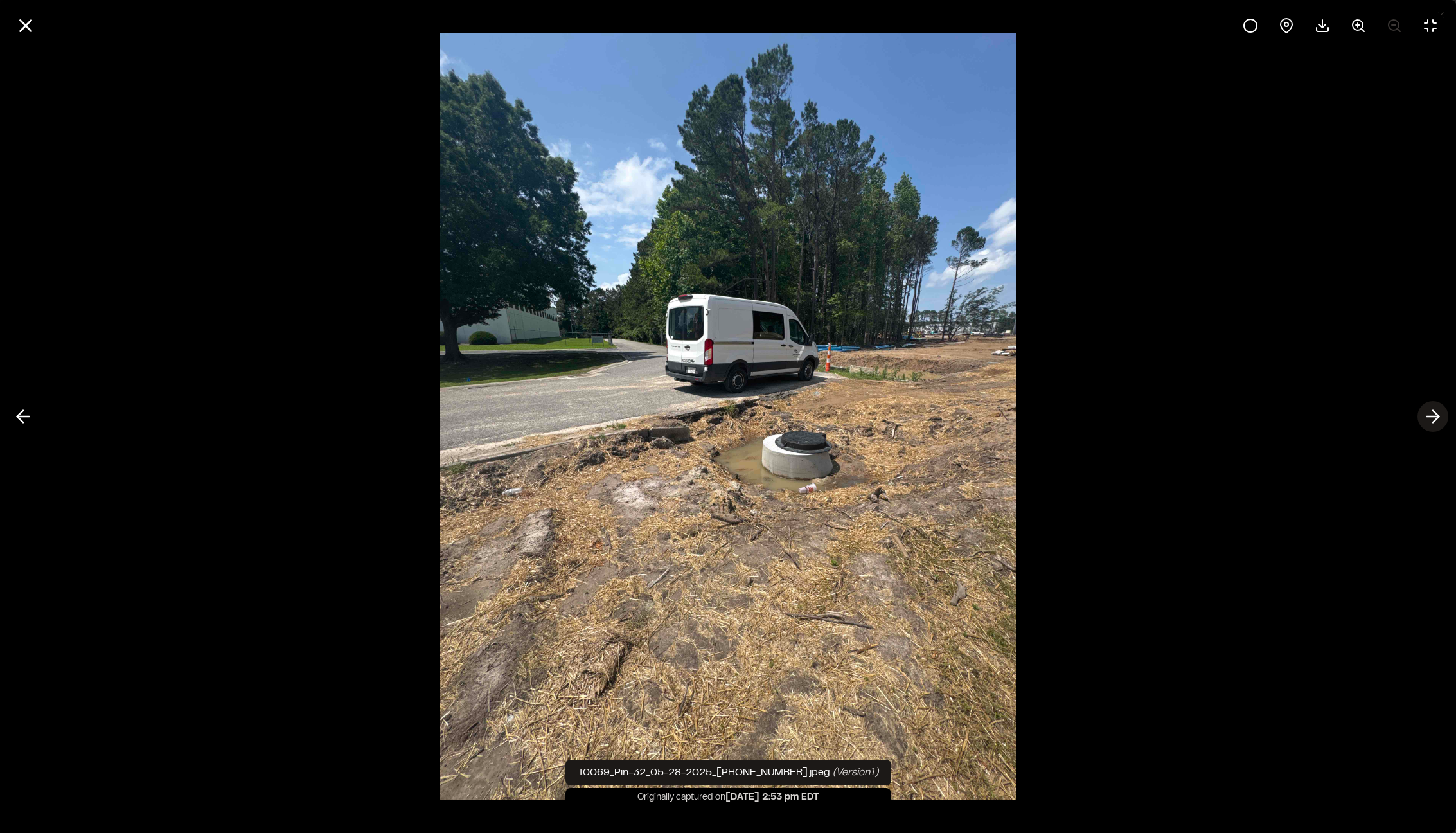
click at [1430, 414] on icon at bounding box center [1433, 416] width 21 height 22
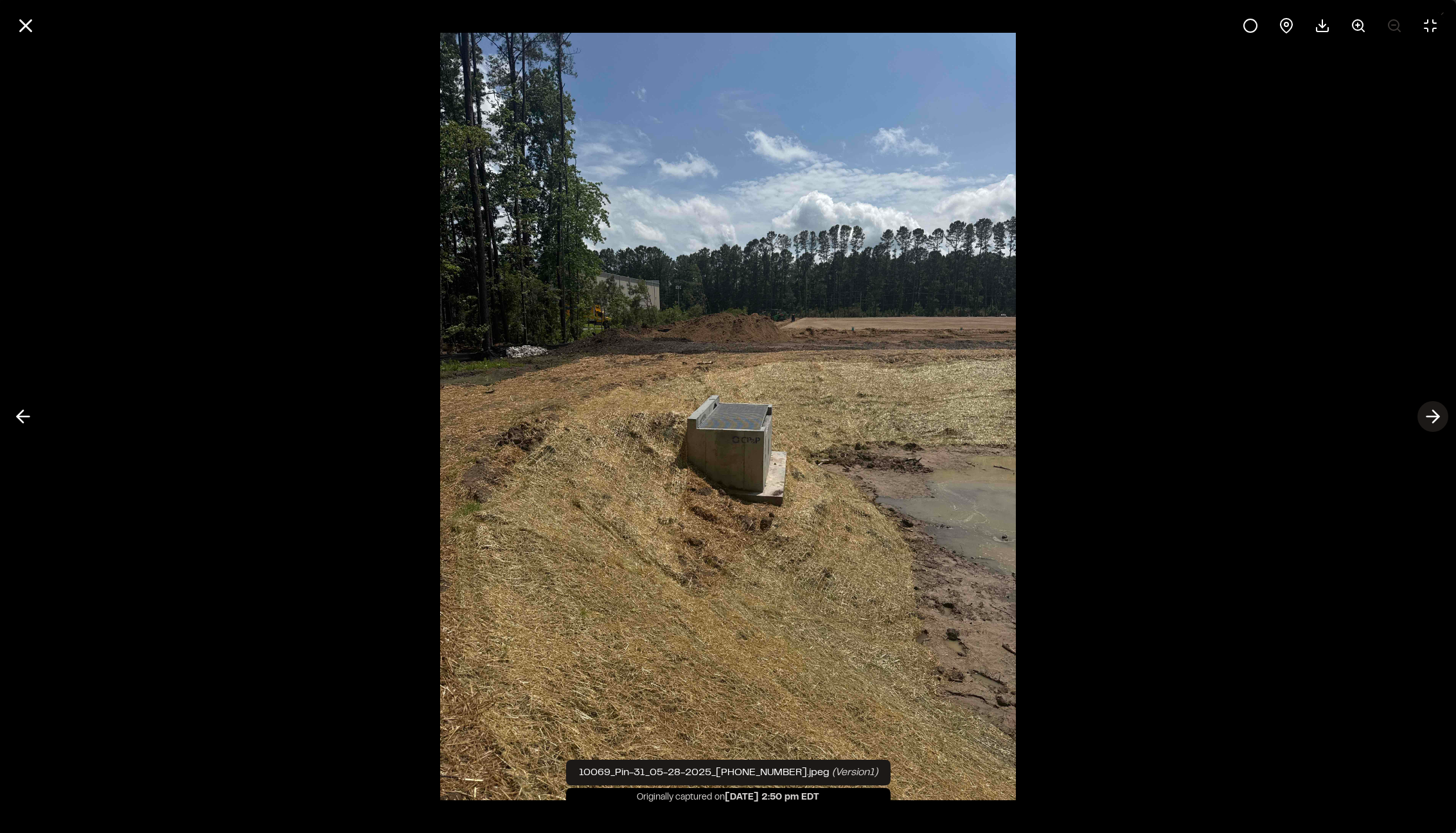
click at [1442, 422] on icon at bounding box center [1433, 416] width 21 height 22
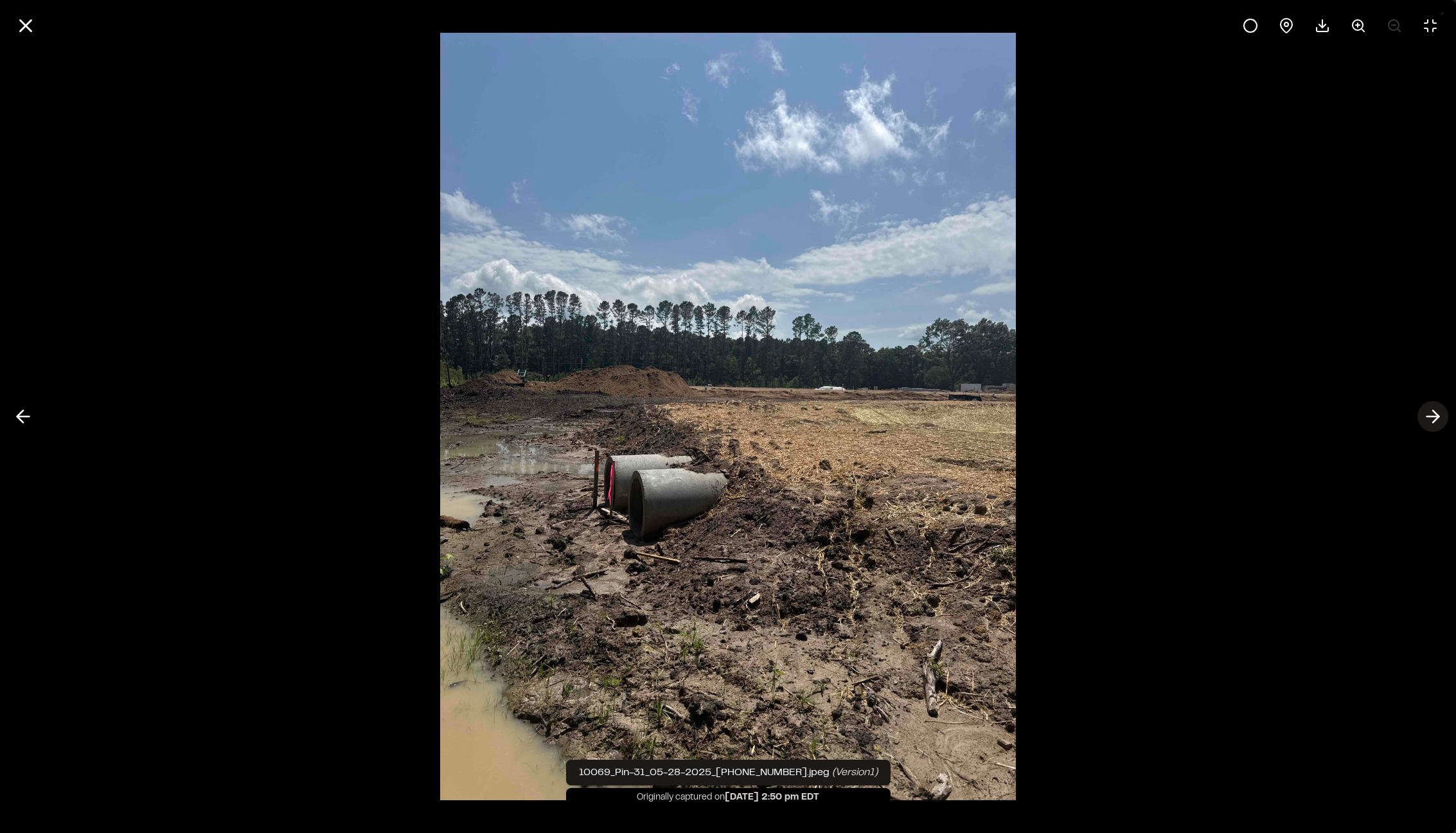
click at [1433, 418] on icon at bounding box center [1433, 416] width 21 height 22
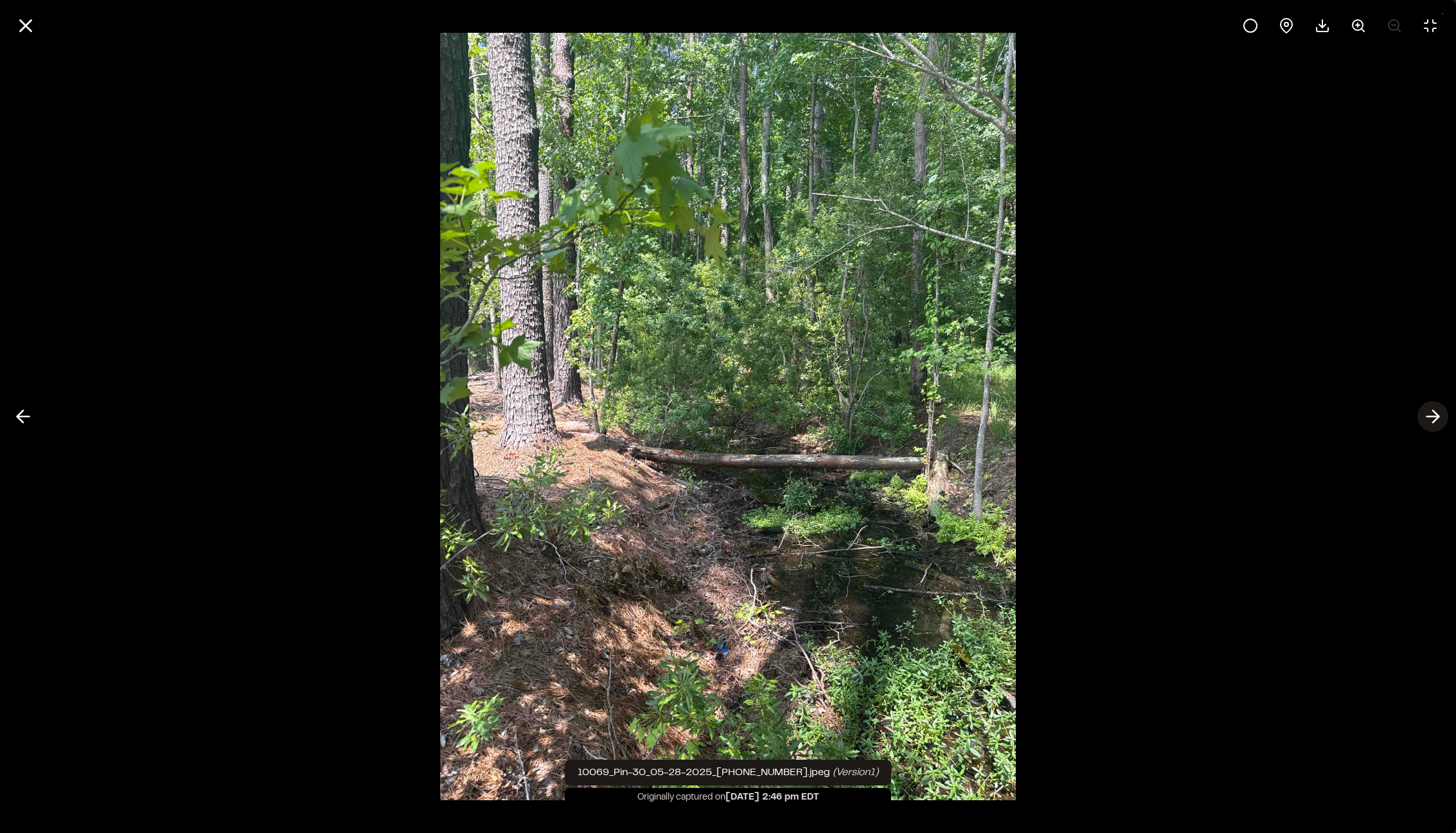
click at [1433, 418] on icon at bounding box center [1433, 416] width 21 height 22
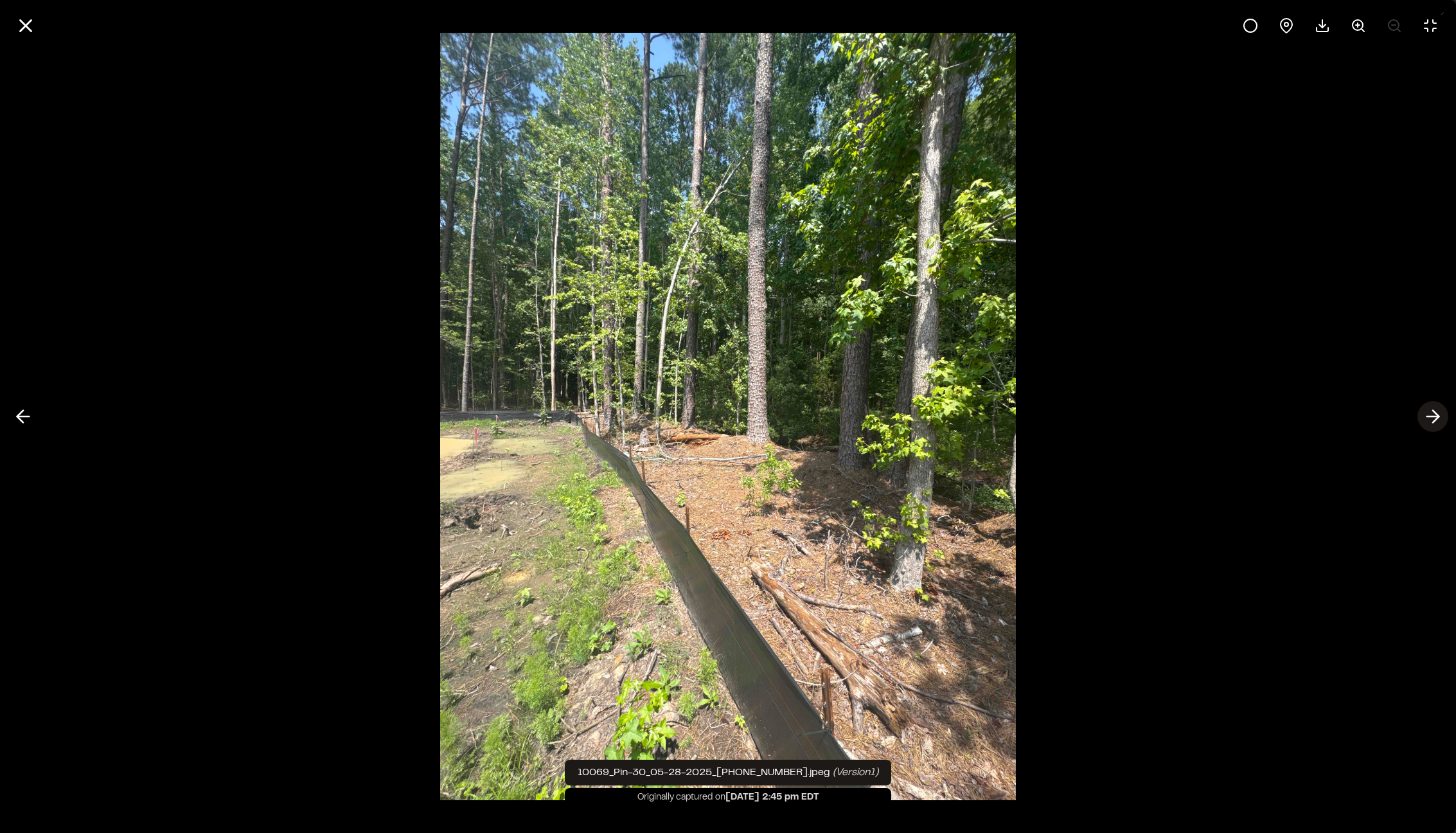
click at [1438, 414] on polyline at bounding box center [1436, 416] width 6 height 13
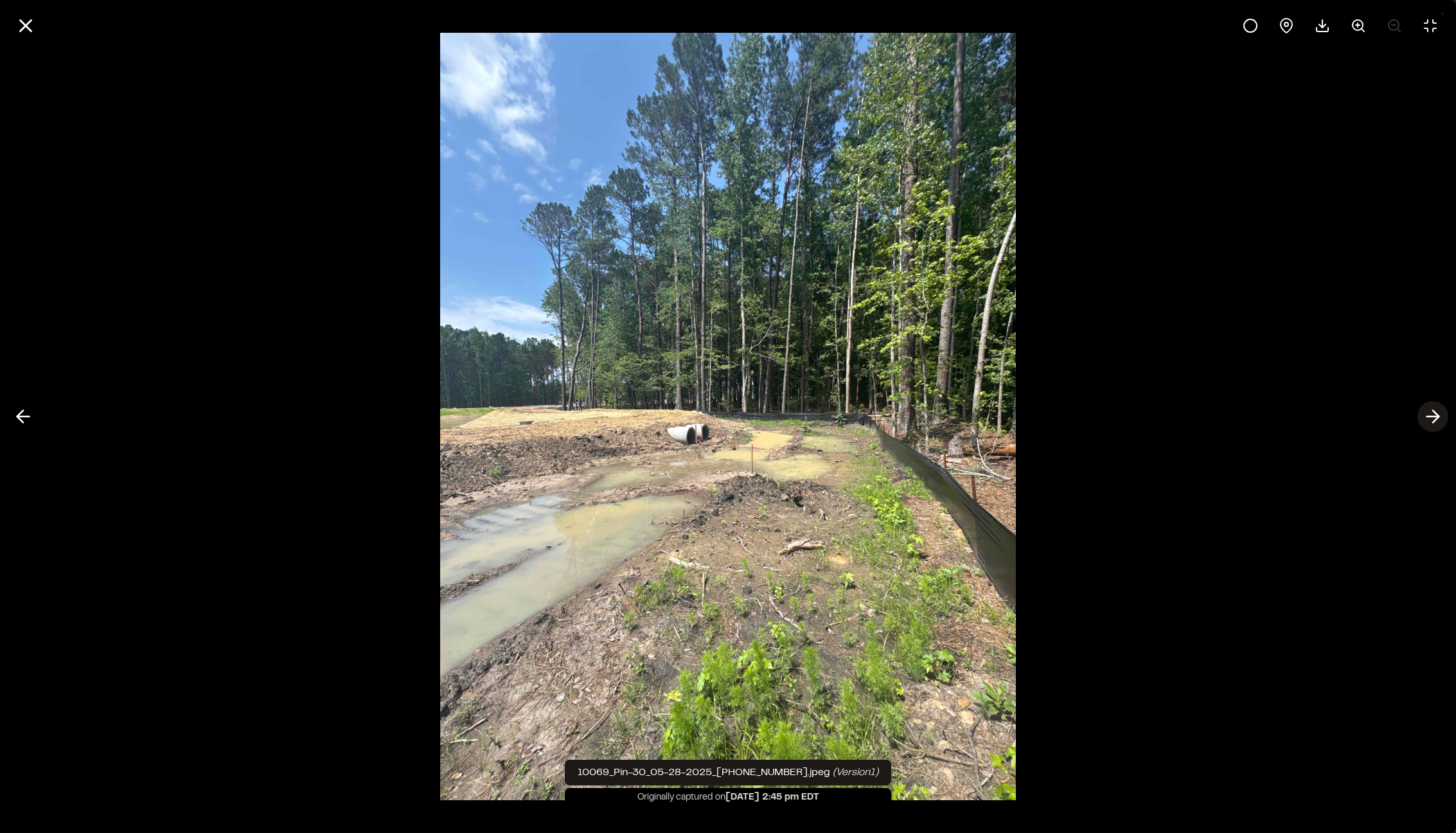
click at [1436, 414] on polyline at bounding box center [1436, 416] width 6 height 13
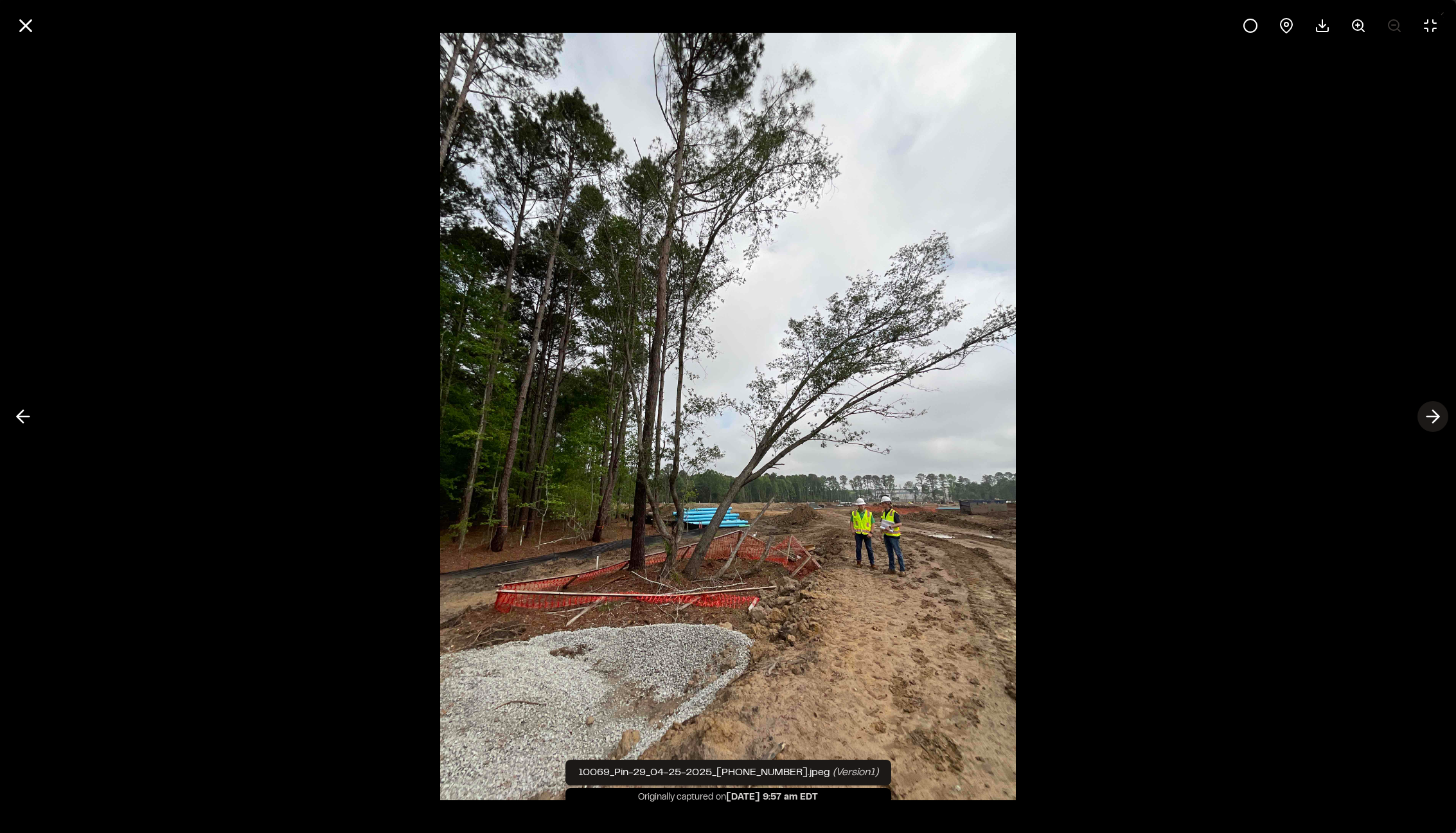
click at [1435, 414] on icon at bounding box center [1433, 416] width 21 height 22
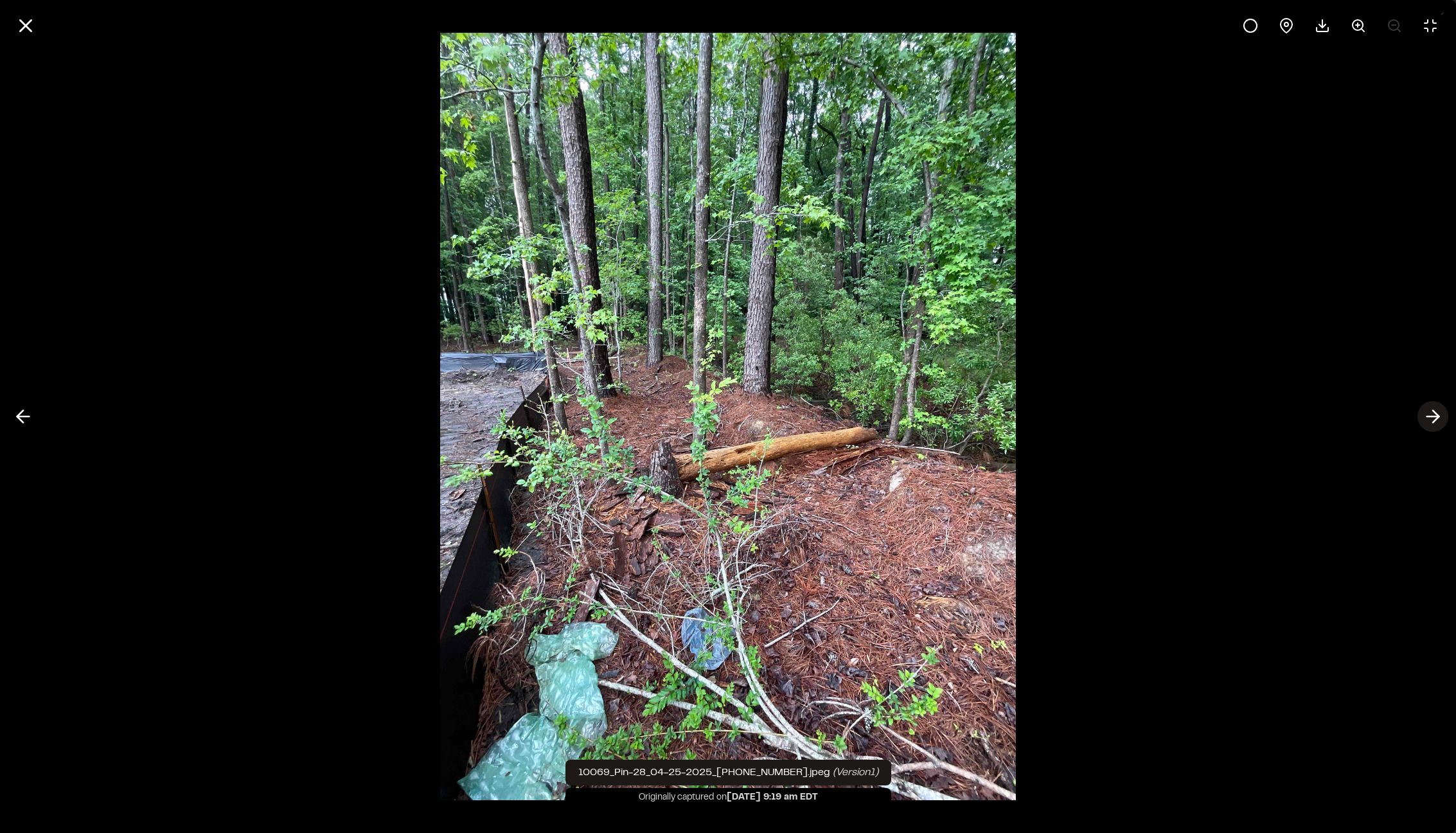
click at [1435, 414] on icon at bounding box center [1433, 416] width 21 height 22
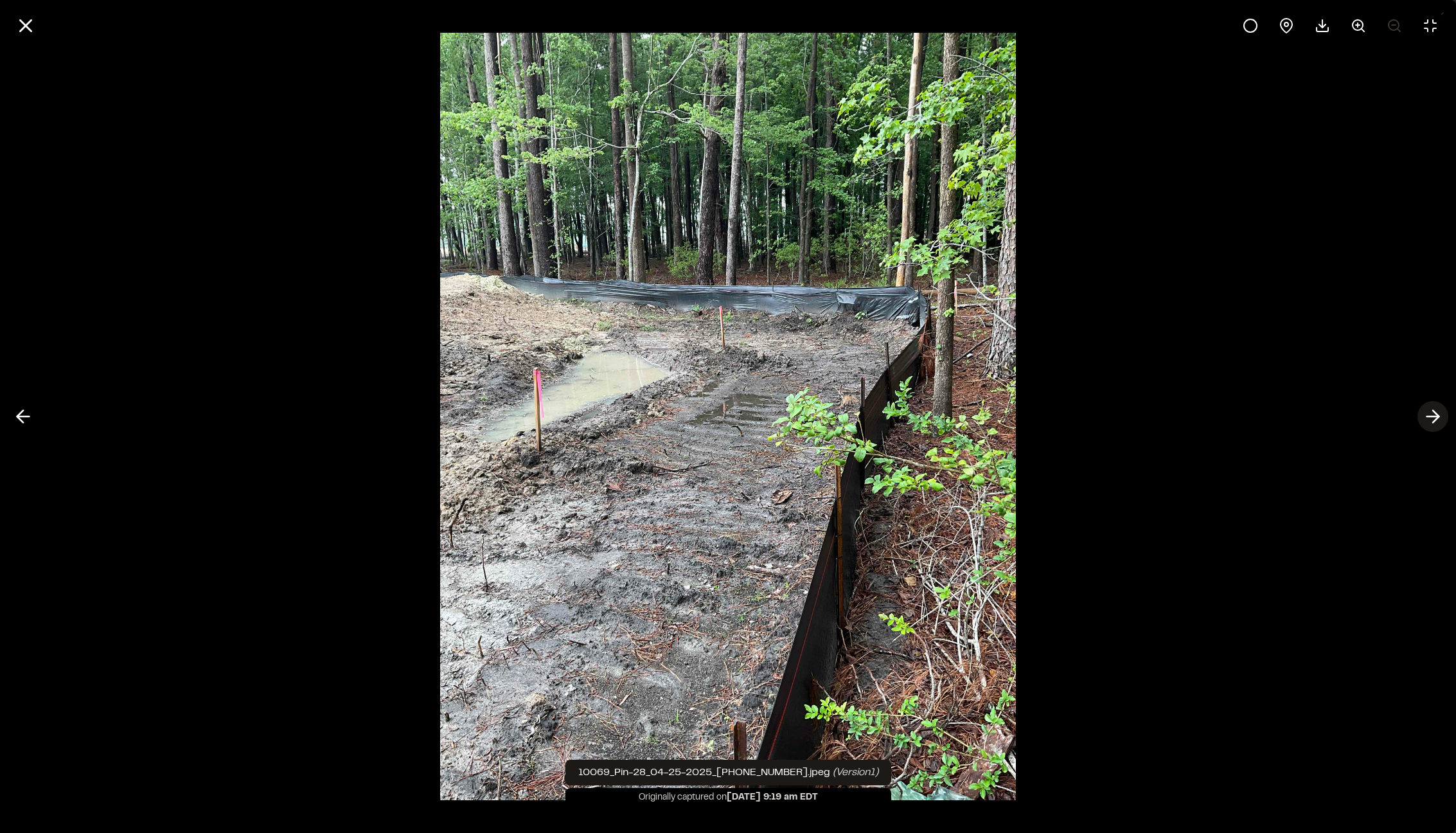
click at [1435, 414] on icon at bounding box center [1433, 416] width 21 height 22
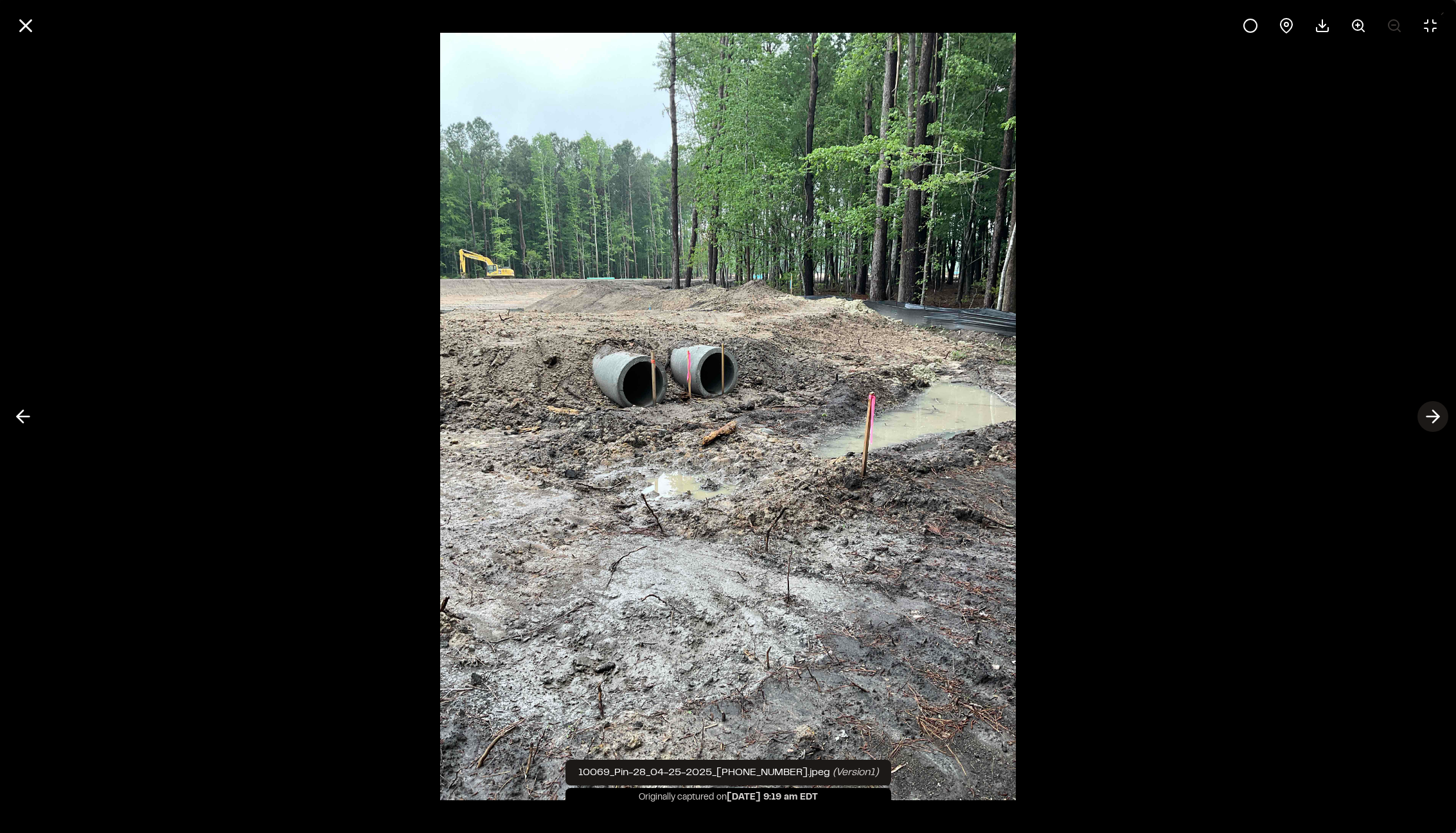
click at [1435, 414] on icon at bounding box center [1433, 416] width 21 height 22
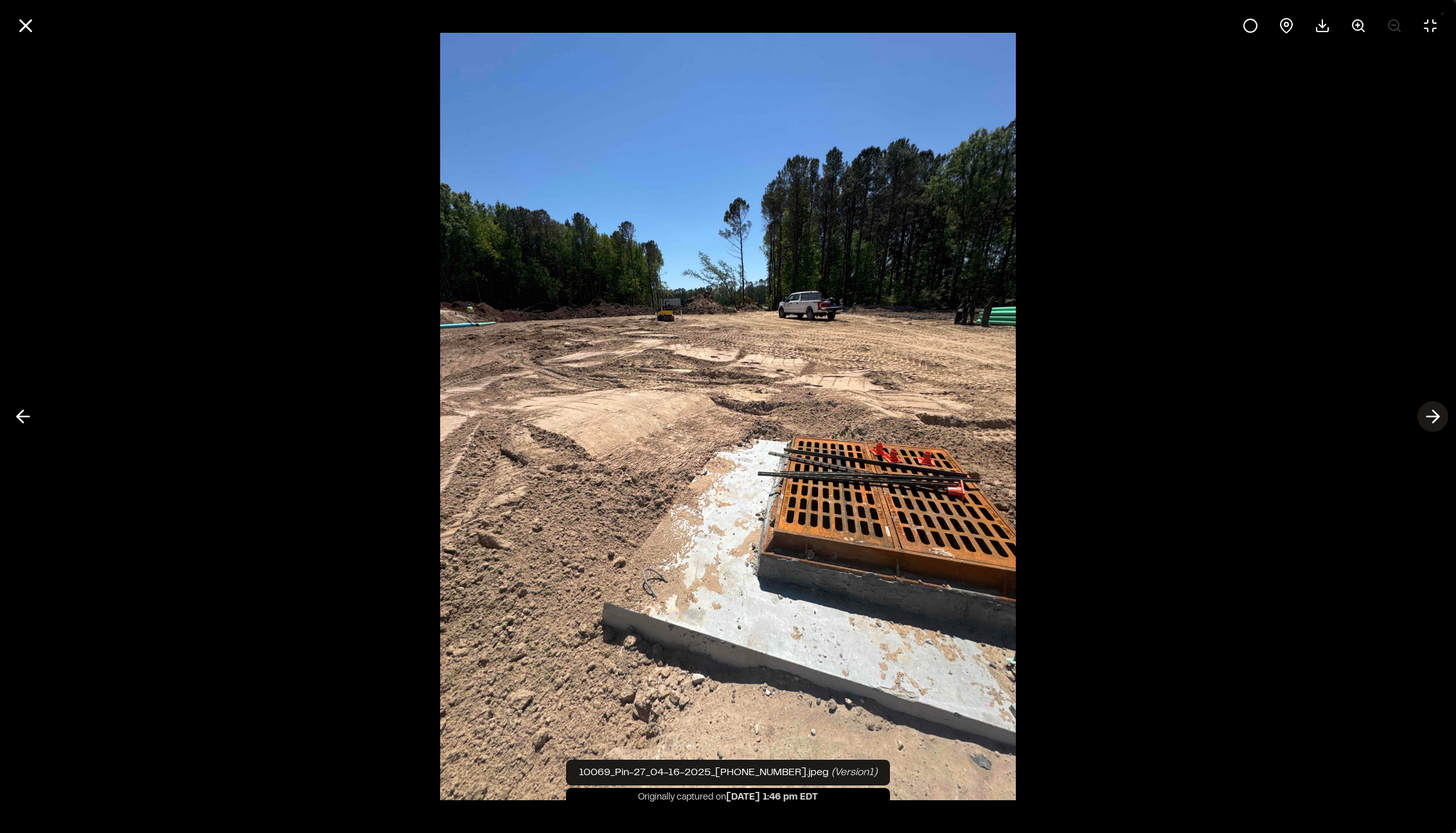
click at [1435, 414] on icon at bounding box center [1433, 416] width 21 height 22
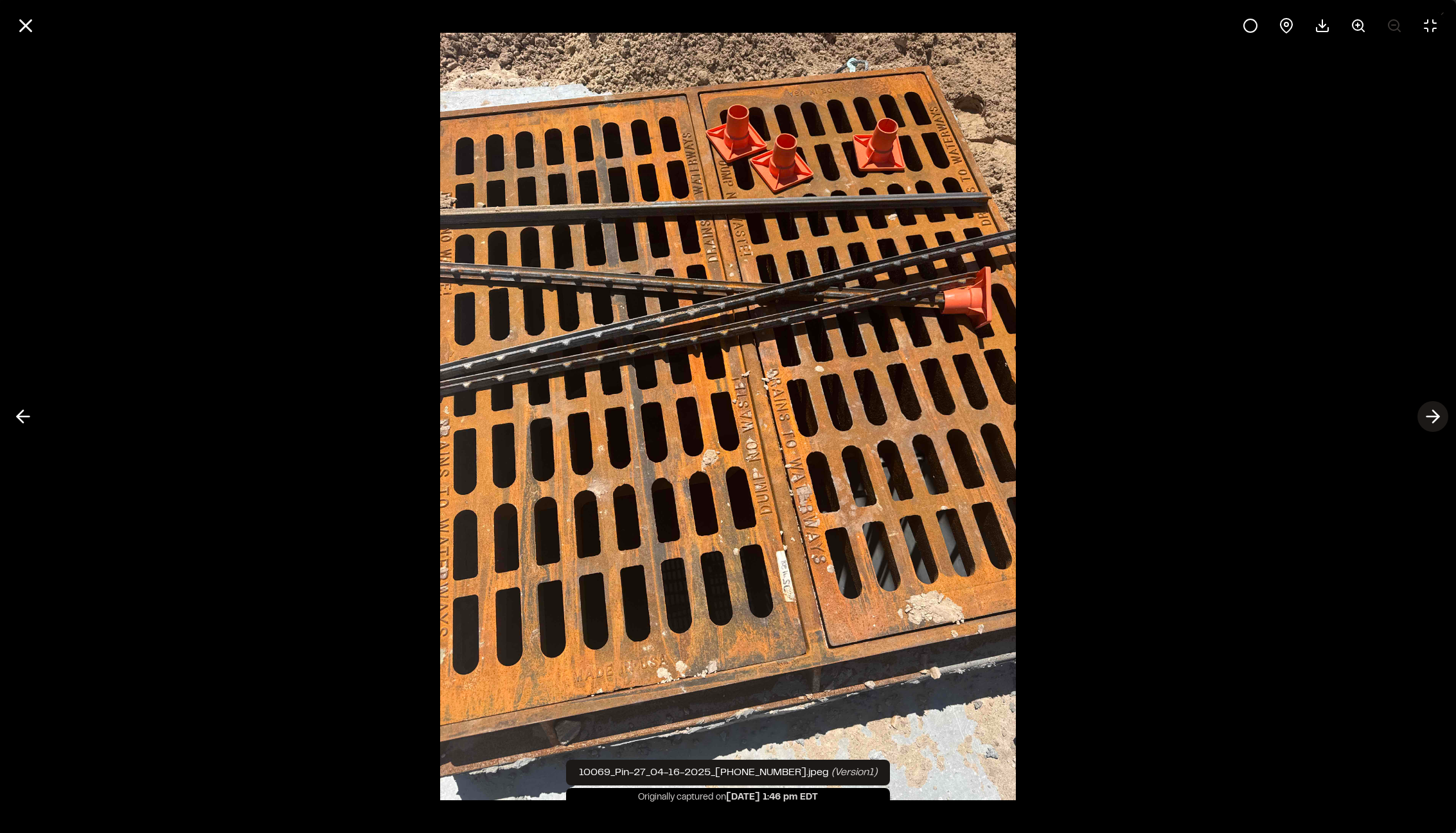
click at [1435, 414] on icon at bounding box center [1433, 416] width 21 height 22
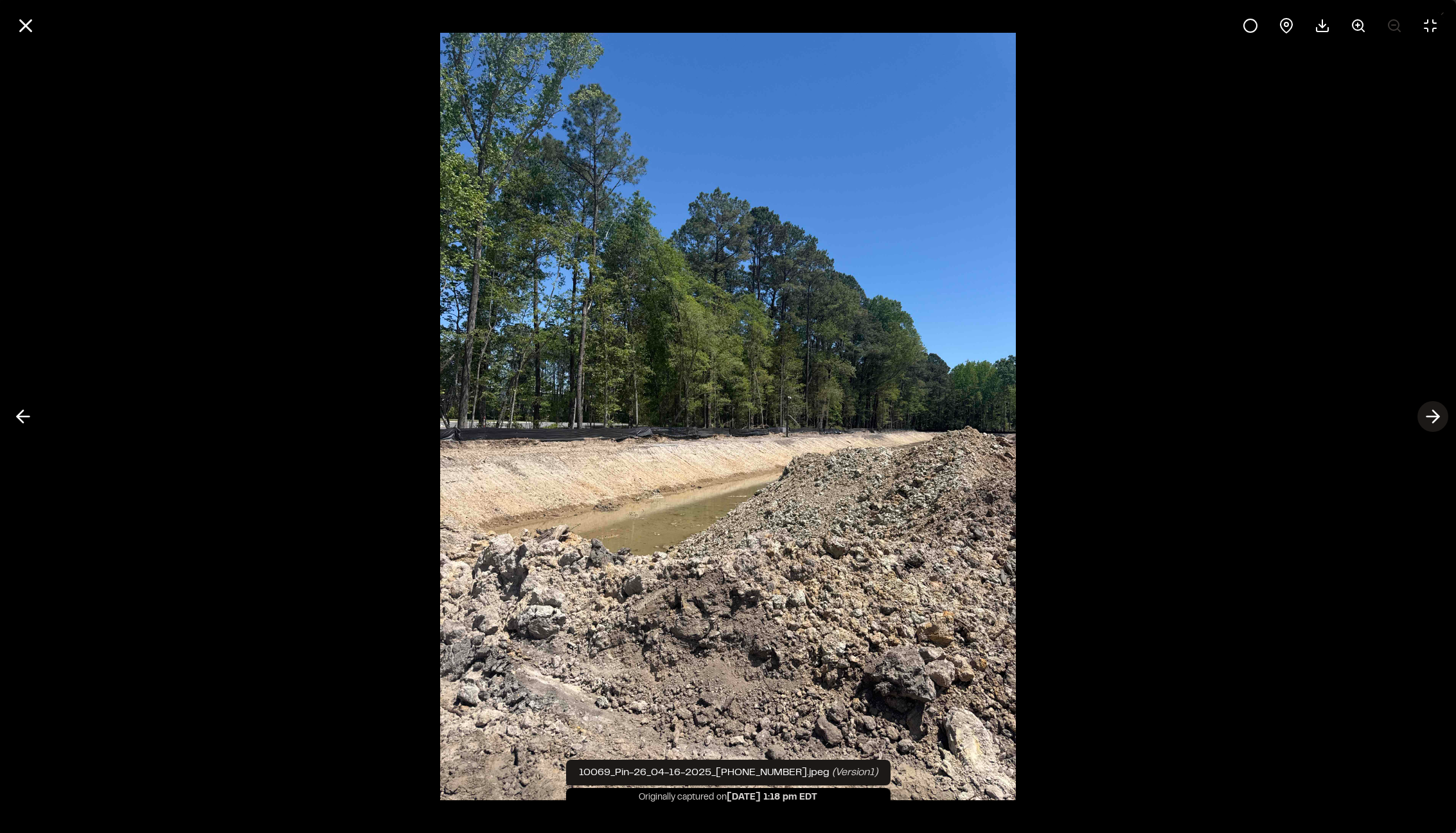
click at [1435, 414] on icon at bounding box center [1433, 416] width 21 height 22
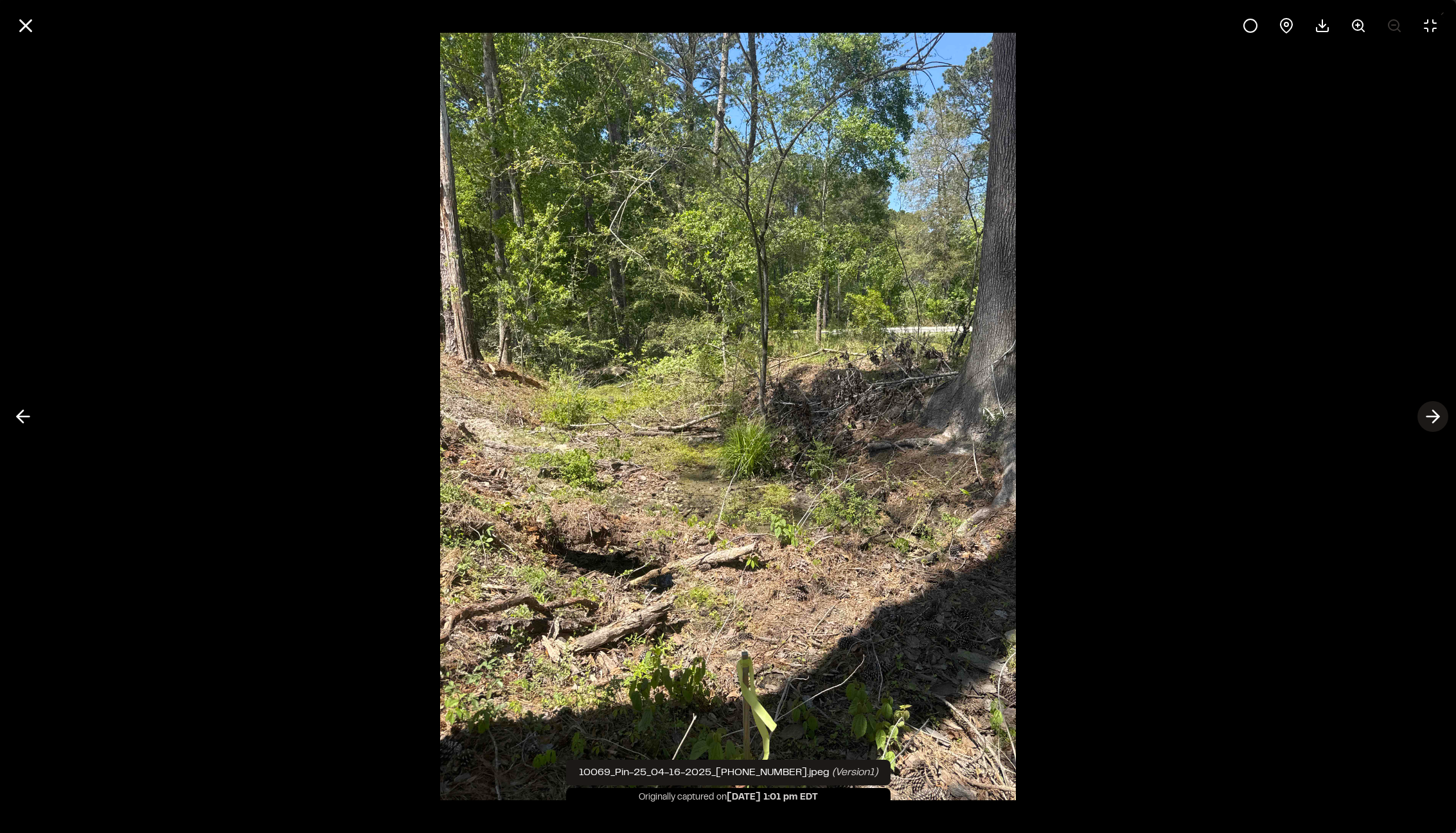
click at [1435, 414] on icon at bounding box center [1433, 416] width 21 height 22
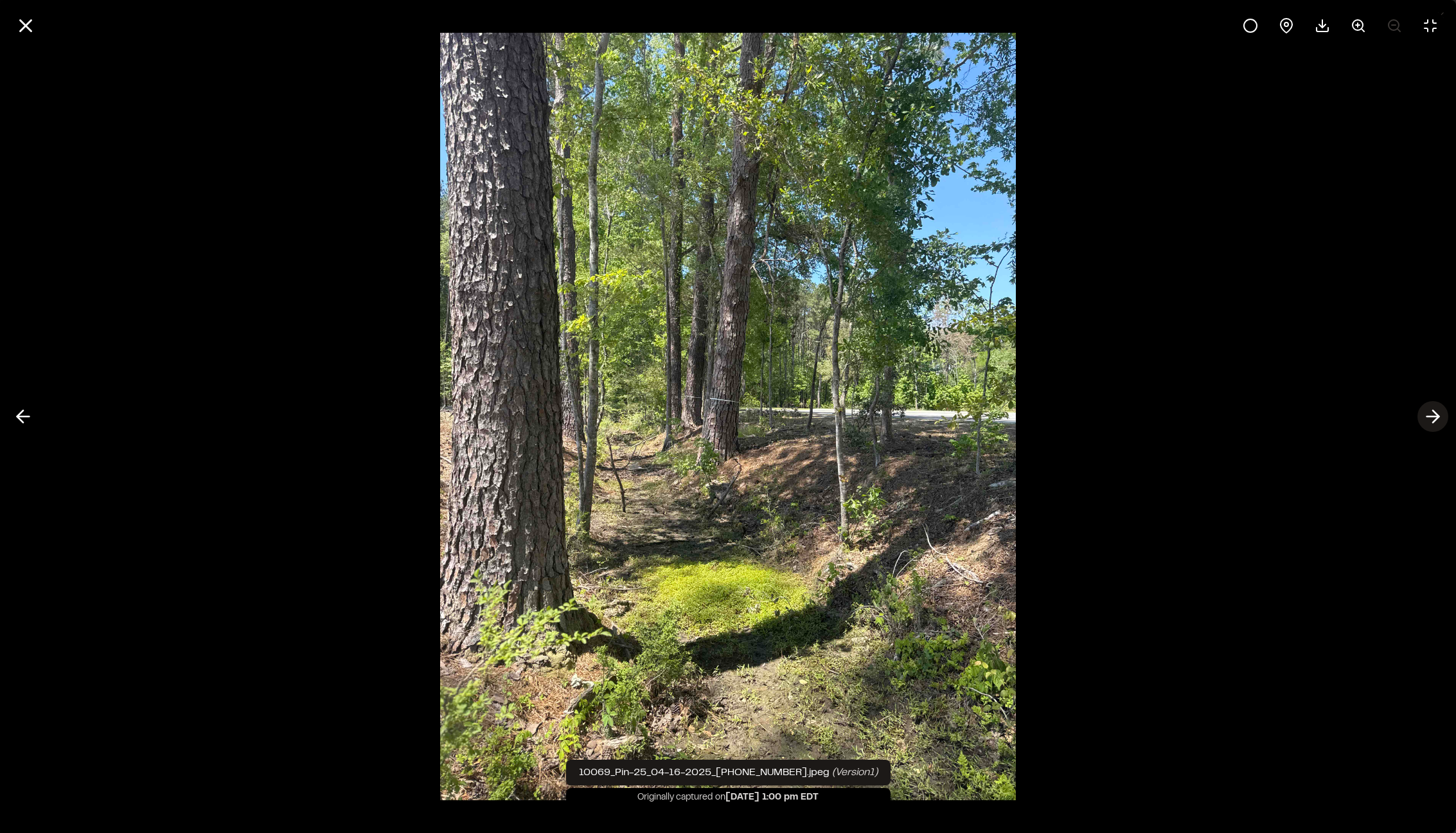
click at [1435, 414] on icon at bounding box center [1433, 416] width 21 height 22
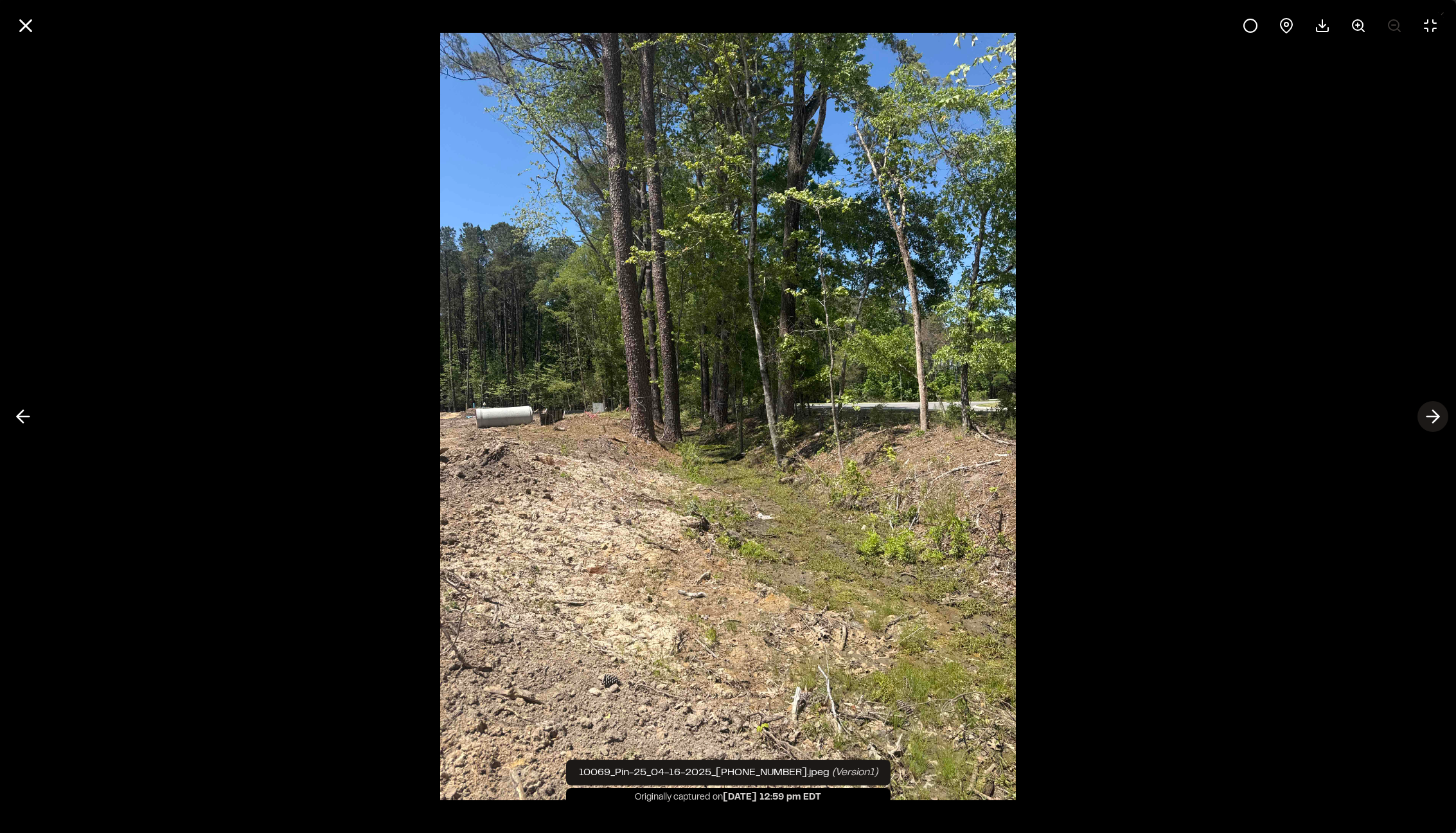
click at [1435, 414] on icon at bounding box center [1433, 416] width 21 height 22
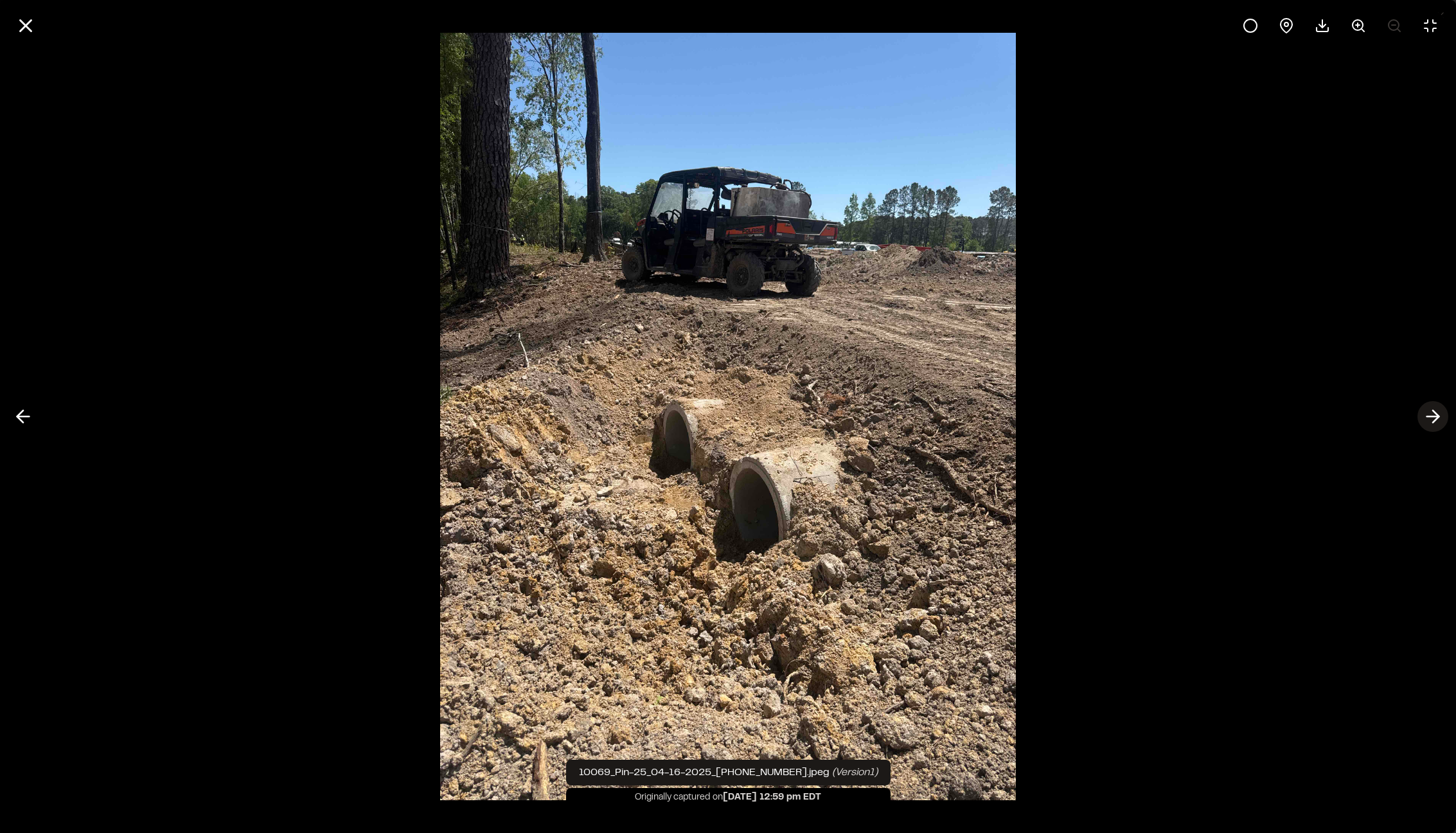
click at [1435, 414] on icon at bounding box center [1433, 416] width 21 height 22
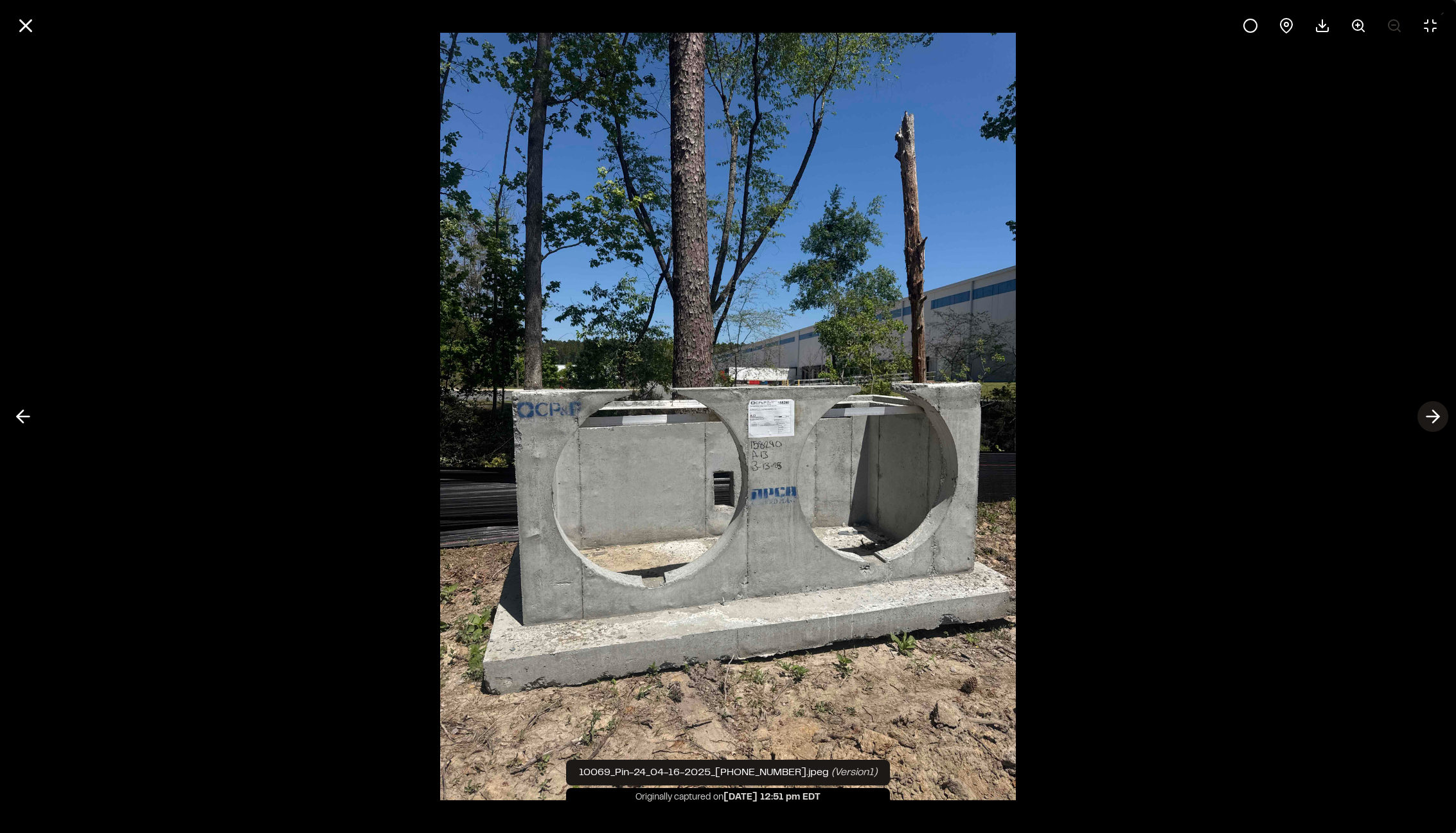
click at [1435, 414] on icon at bounding box center [1433, 416] width 21 height 22
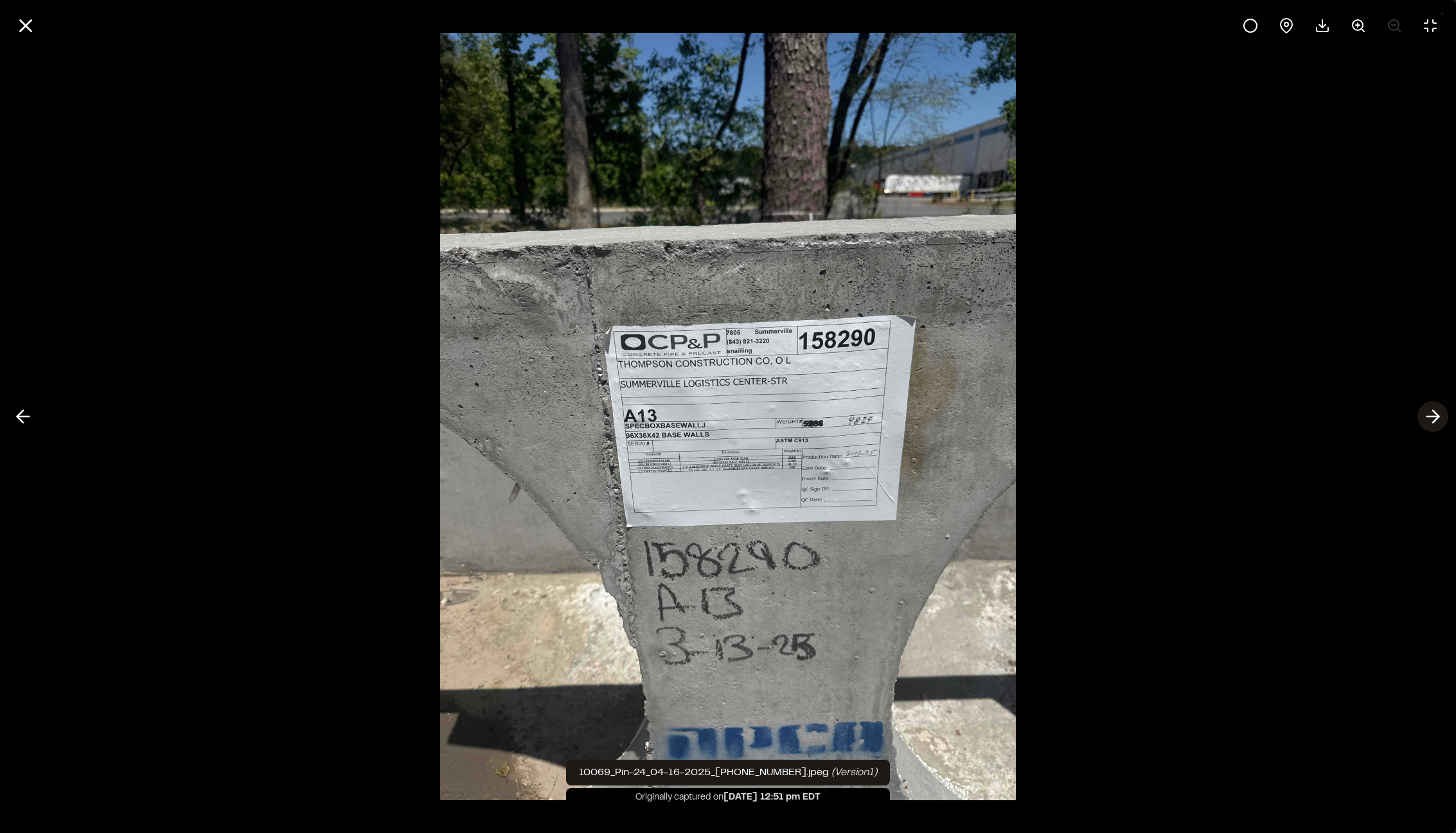
click at [1435, 414] on icon at bounding box center [1433, 416] width 21 height 22
